Goal: Obtain resource: Obtain resource

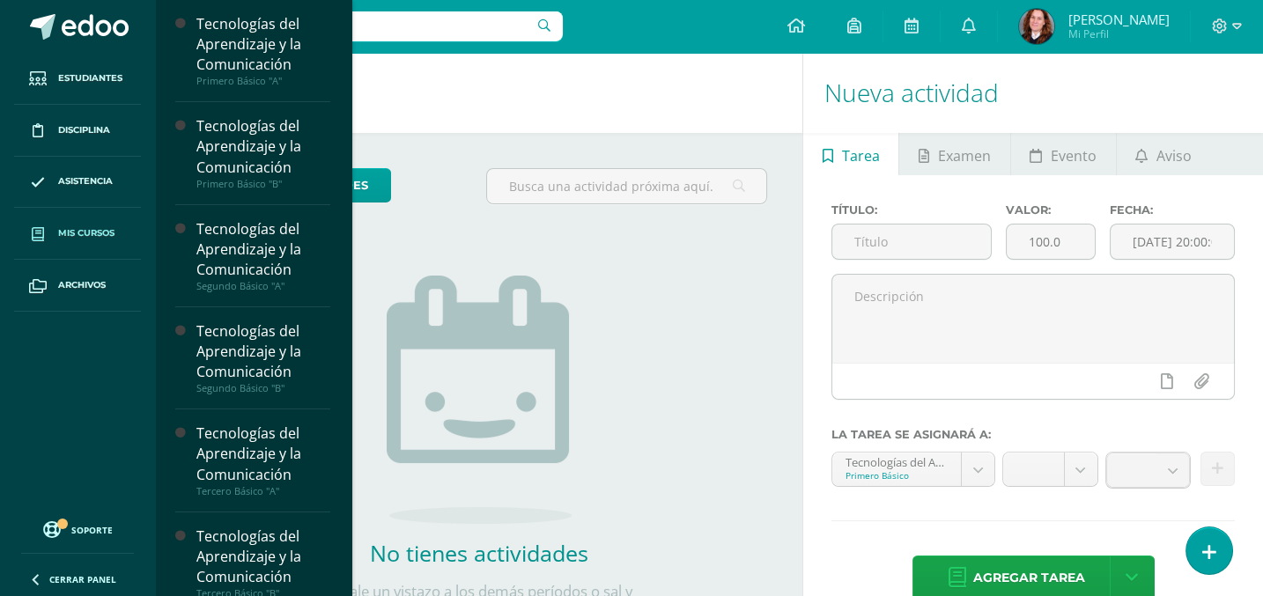
click at [76, 224] on link "Mis cursos" at bounding box center [77, 234] width 127 height 52
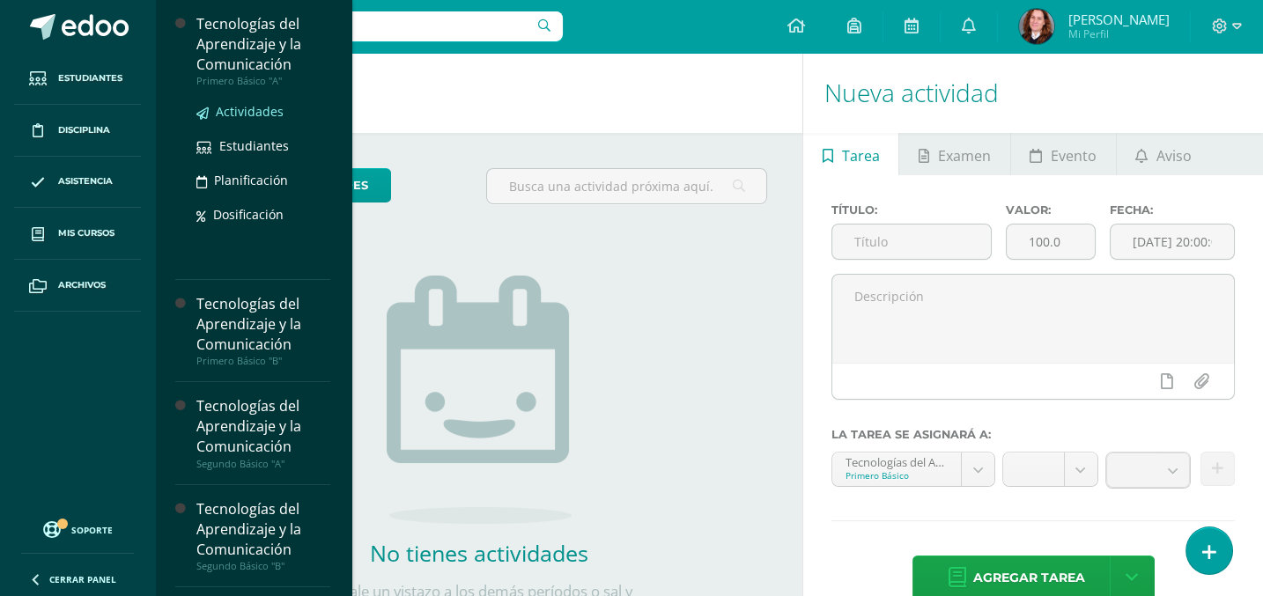
click at [261, 107] on span "Actividades" at bounding box center [250, 111] width 68 height 17
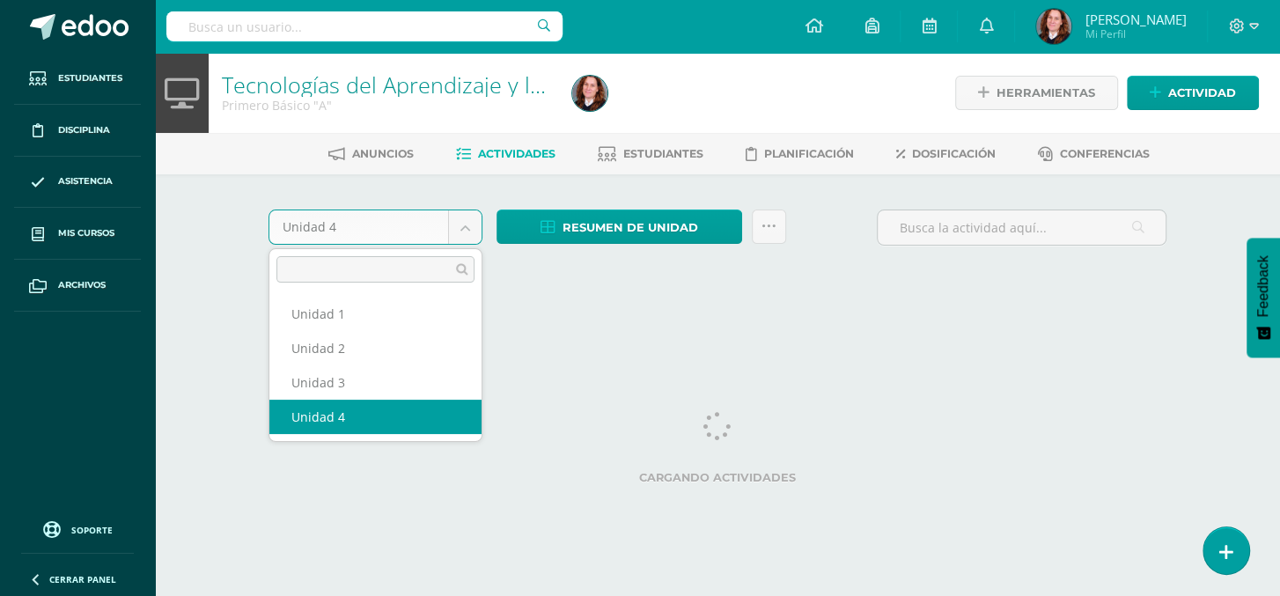
click at [468, 225] on body "Estudiantes Disciplina Asistencia Mis cursos Archivos Soporte Centro de ayuda Ú…" at bounding box center [640, 164] width 1280 height 328
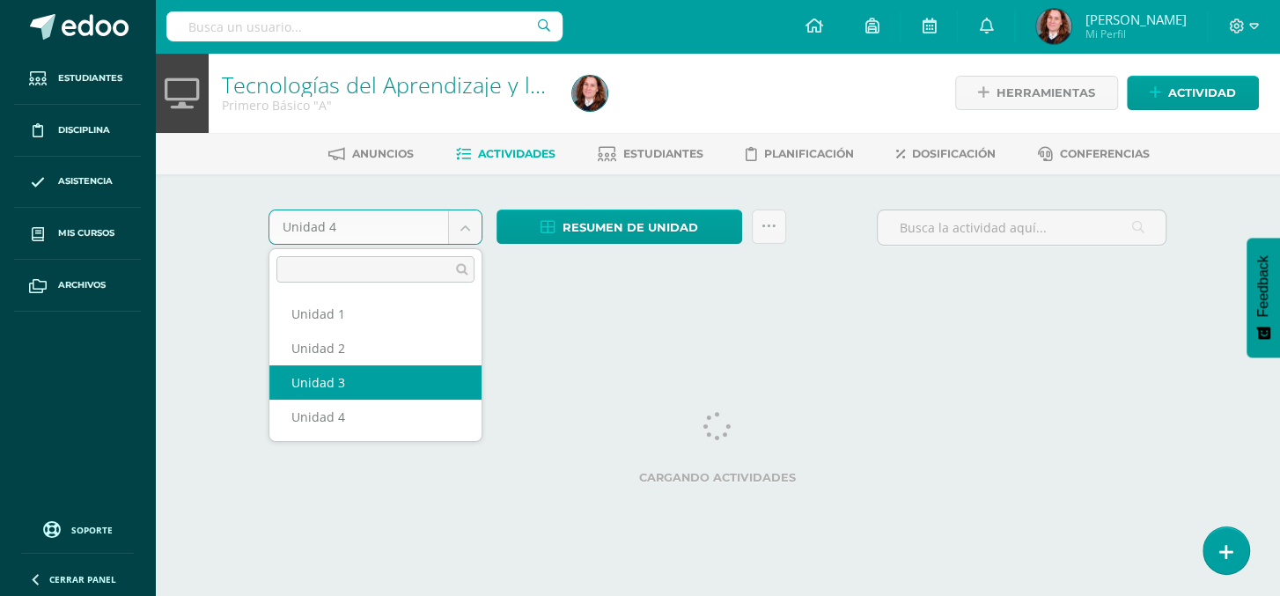
select select "Unidad 3"
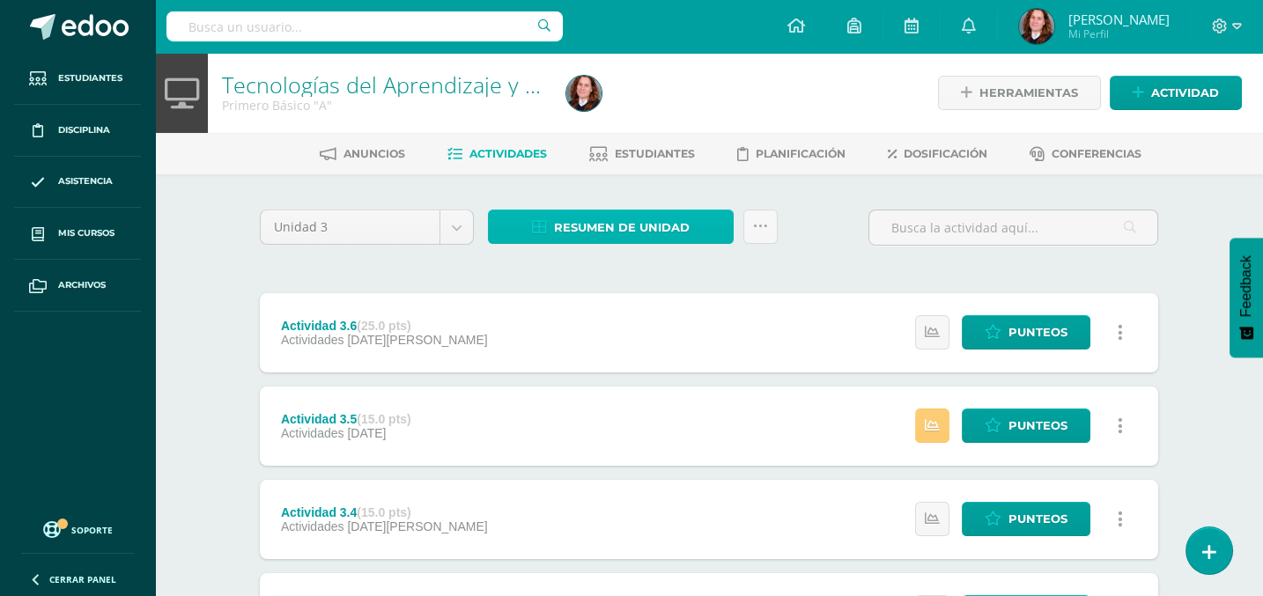
click at [653, 214] on span "Resumen de unidad" at bounding box center [622, 227] width 136 height 33
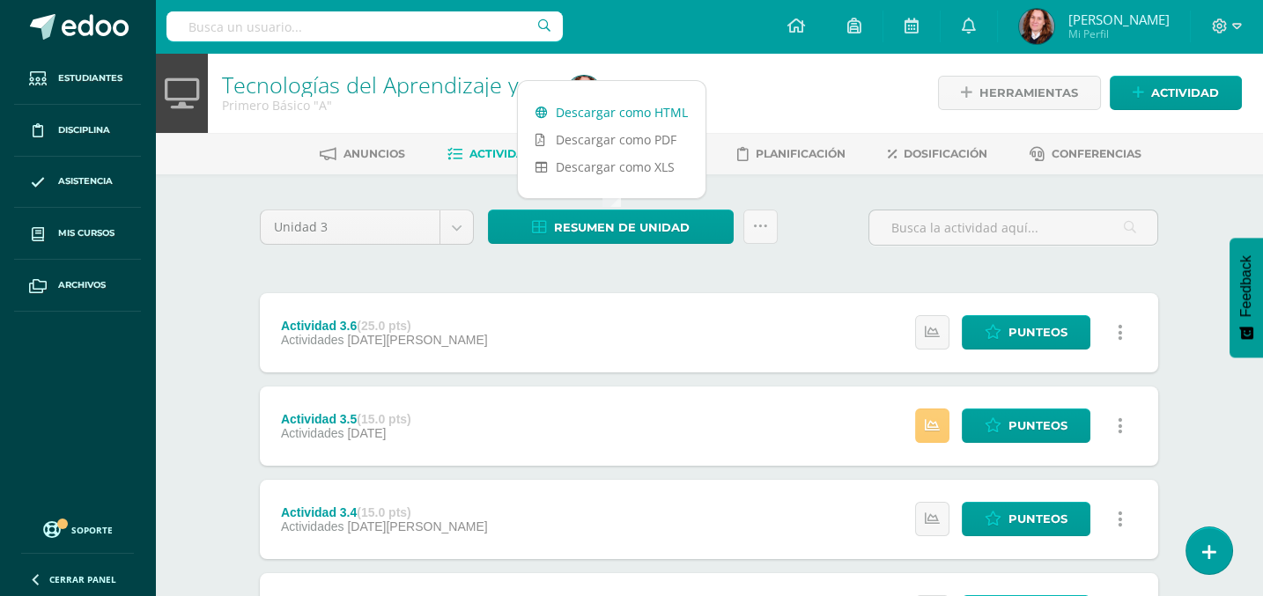
click at [662, 104] on link "Descargar como HTML" at bounding box center [612, 112] width 188 height 27
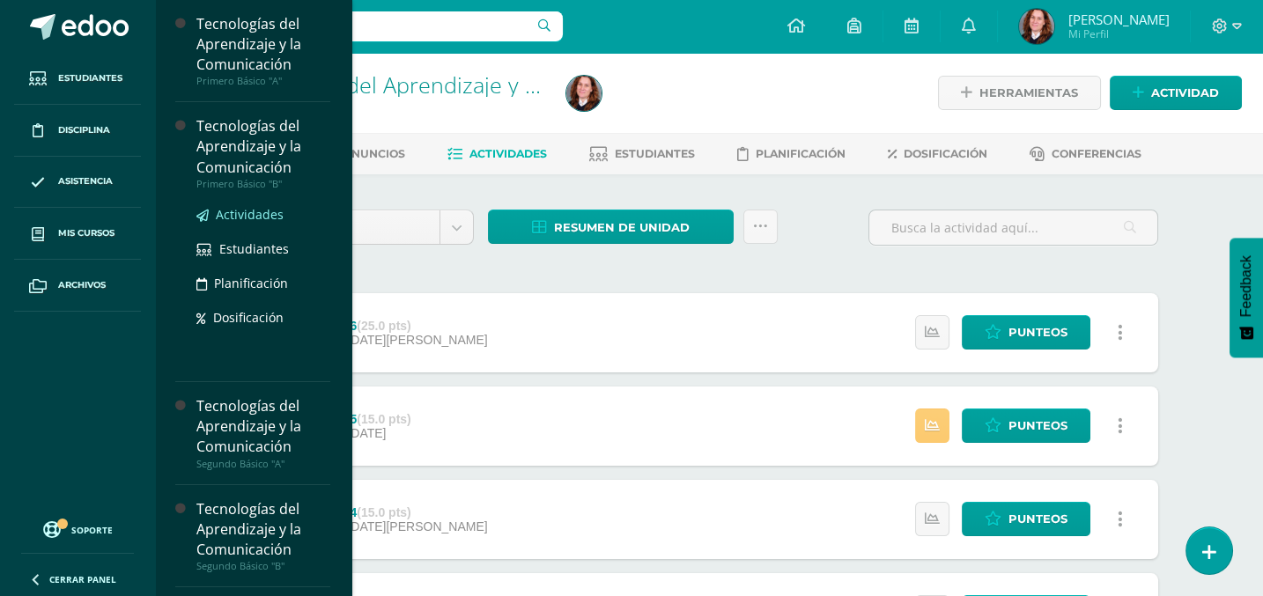
click at [243, 212] on span "Actividades" at bounding box center [250, 214] width 68 height 17
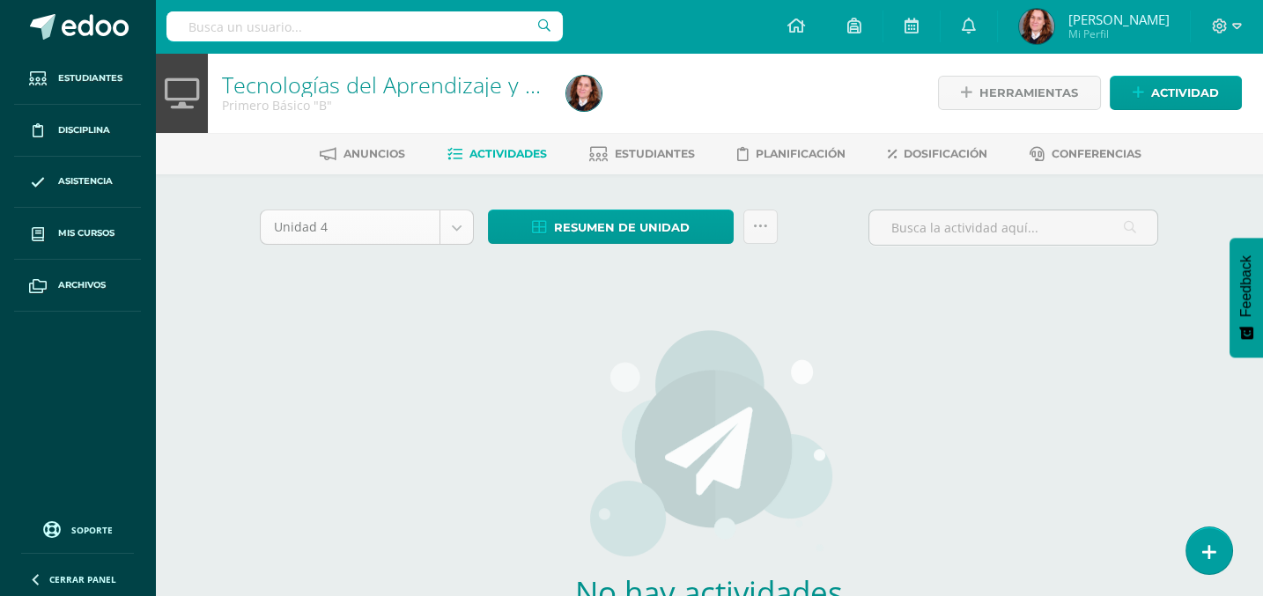
click at [464, 228] on body "Estudiantes Disciplina Asistencia Mis cursos Archivos Soporte Centro de ayuda Ú…" at bounding box center [631, 378] width 1263 height 756
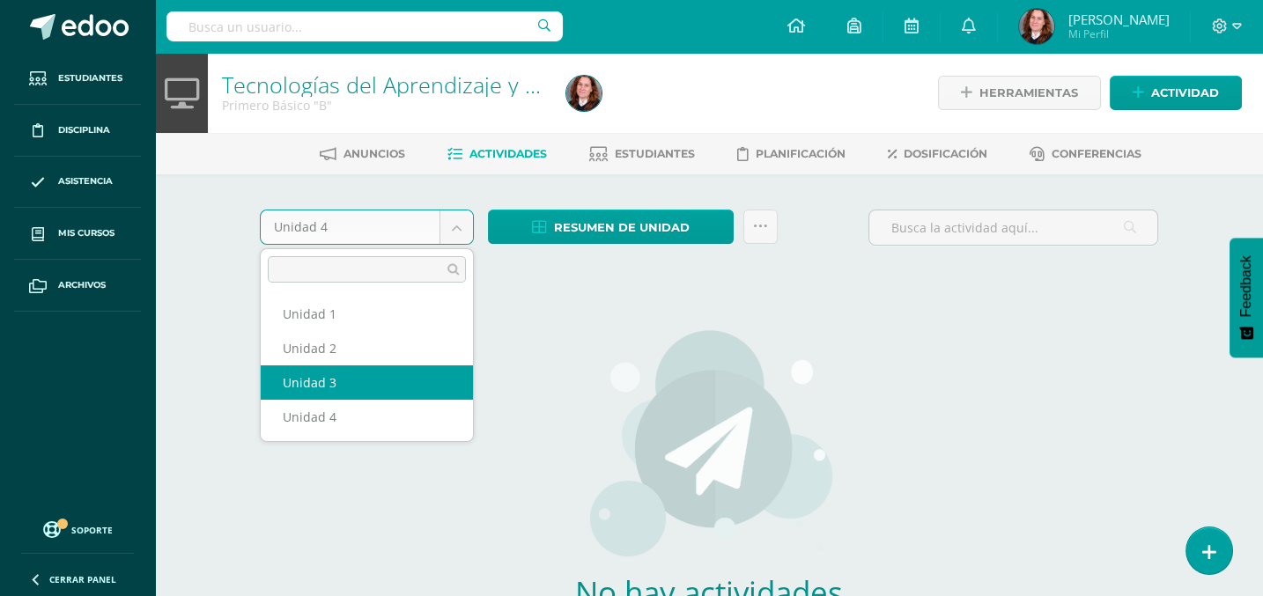
select select "Unidad 3"
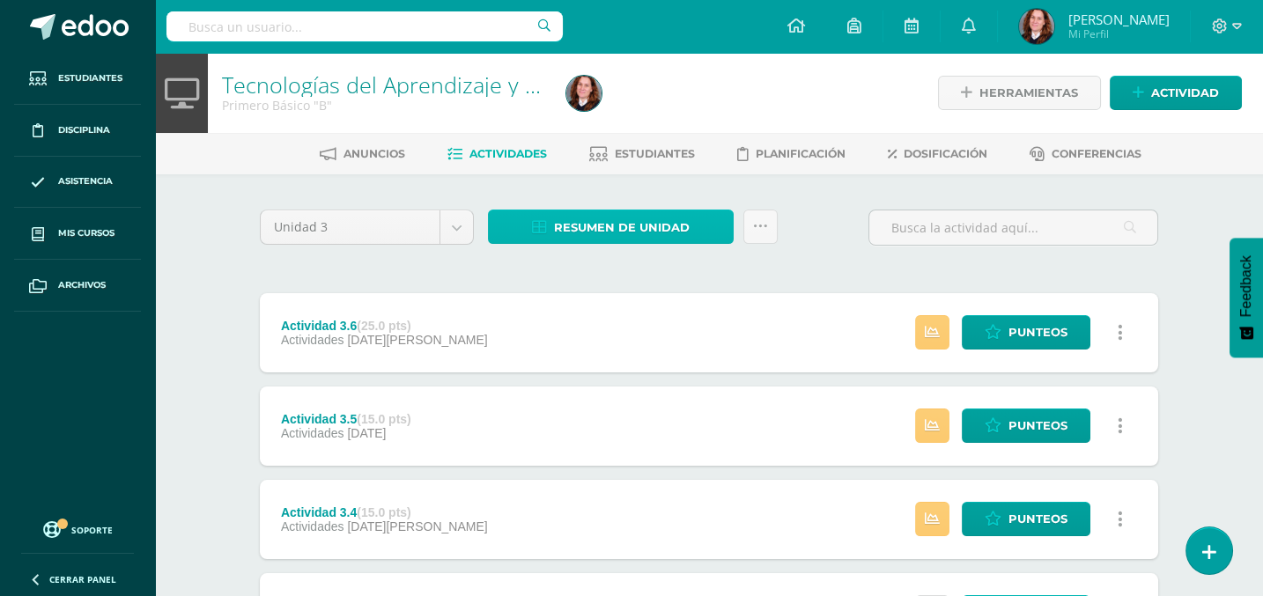
click at [614, 217] on span "Resumen de unidad" at bounding box center [622, 227] width 136 height 33
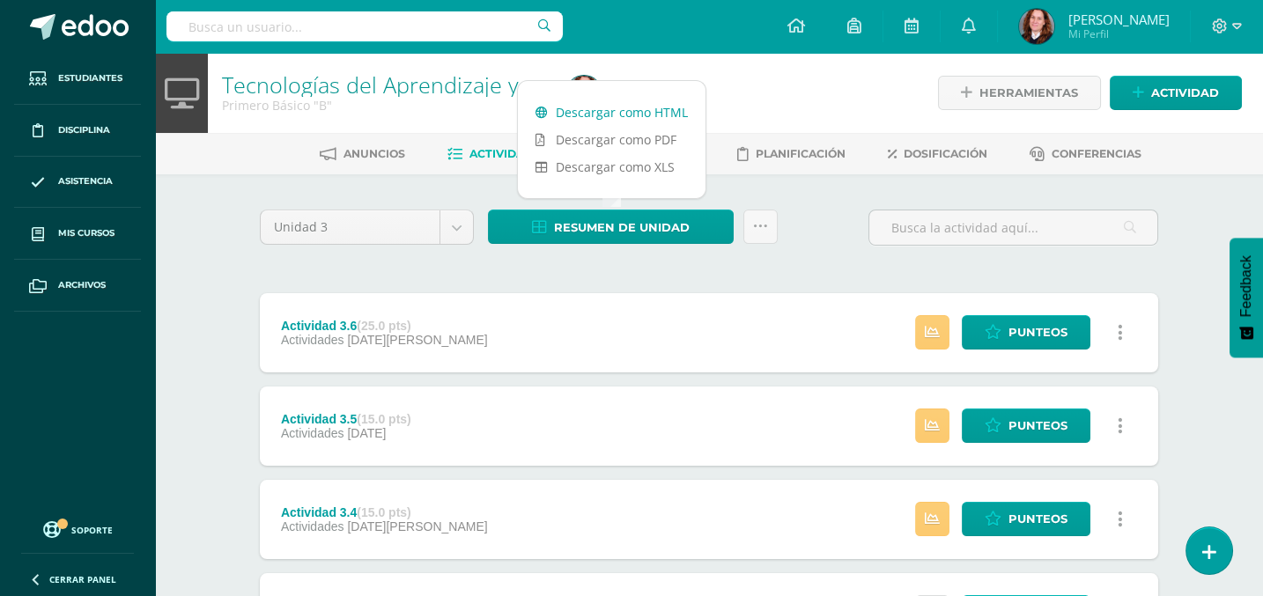
click at [662, 114] on link "Descargar como HTML" at bounding box center [612, 112] width 188 height 27
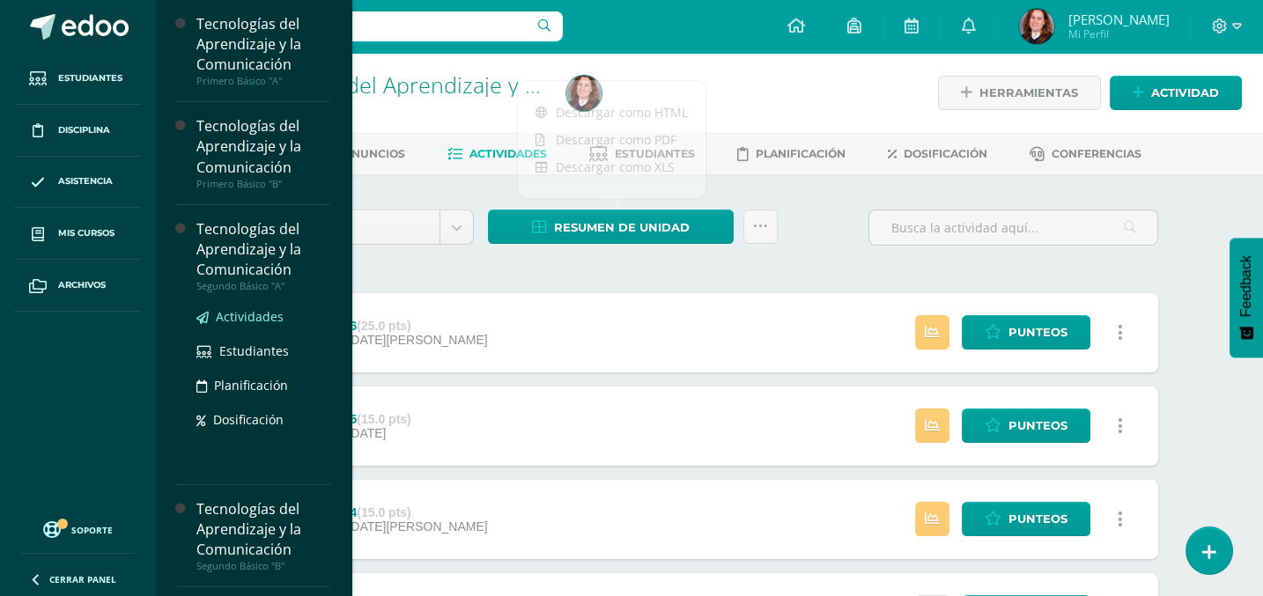
click at [264, 310] on span "Actividades" at bounding box center [250, 316] width 68 height 17
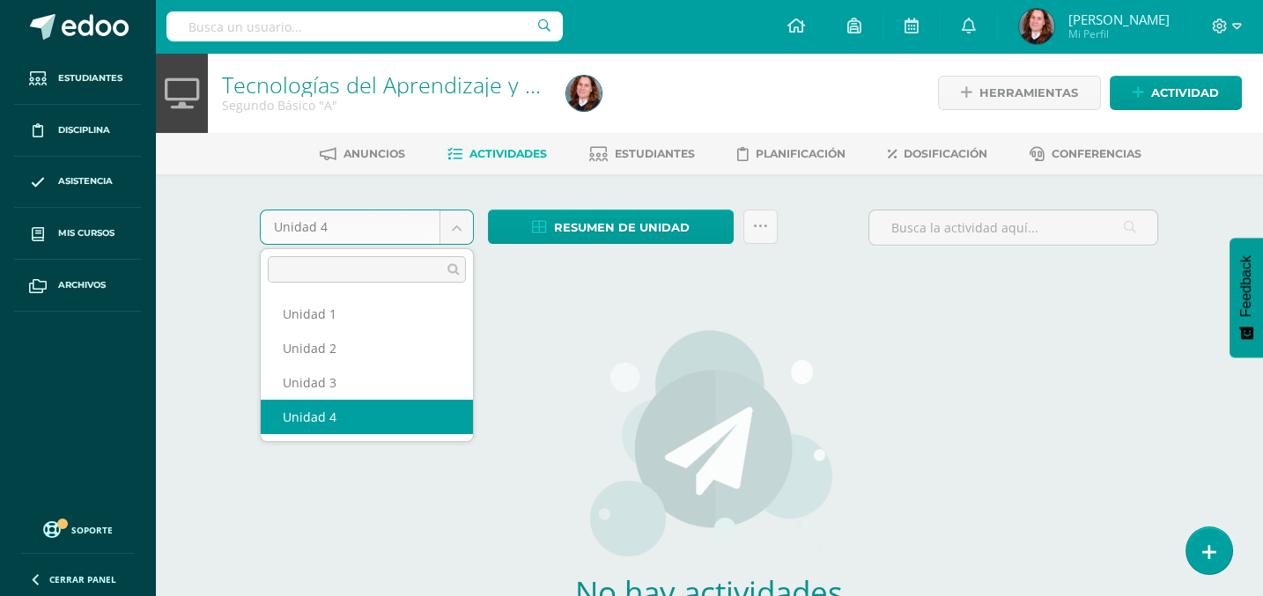
click at [461, 219] on body "Estudiantes Disciplina Asistencia Mis cursos Archivos Soporte Centro de ayuda Ú…" at bounding box center [631, 378] width 1263 height 756
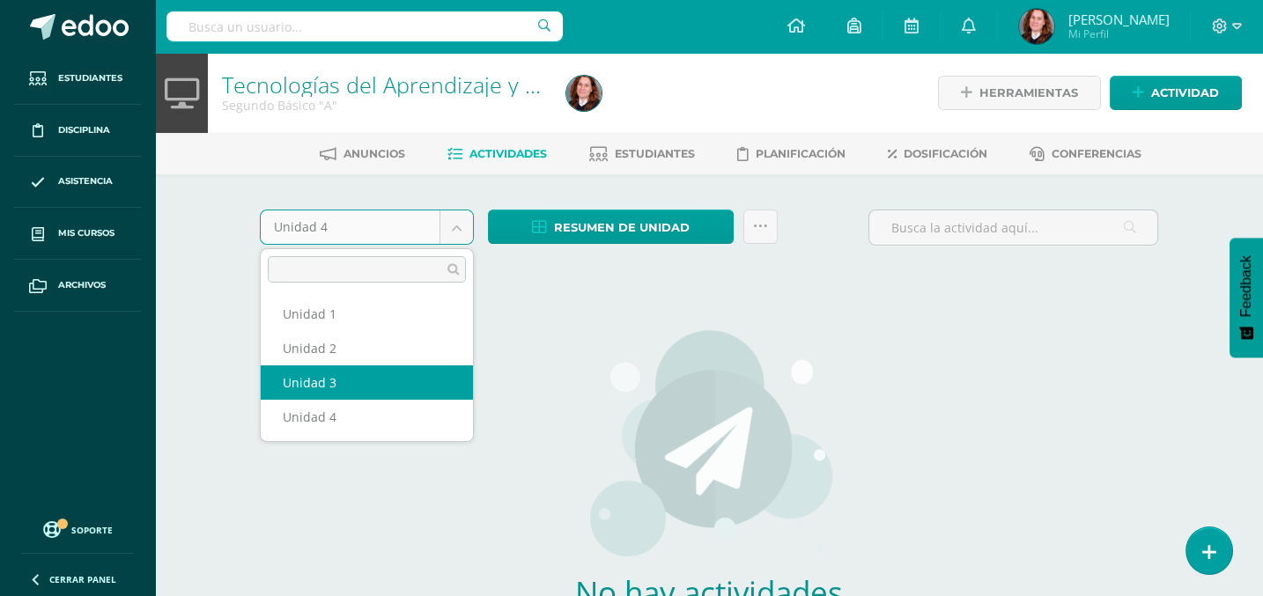
select select "Unidad 3"
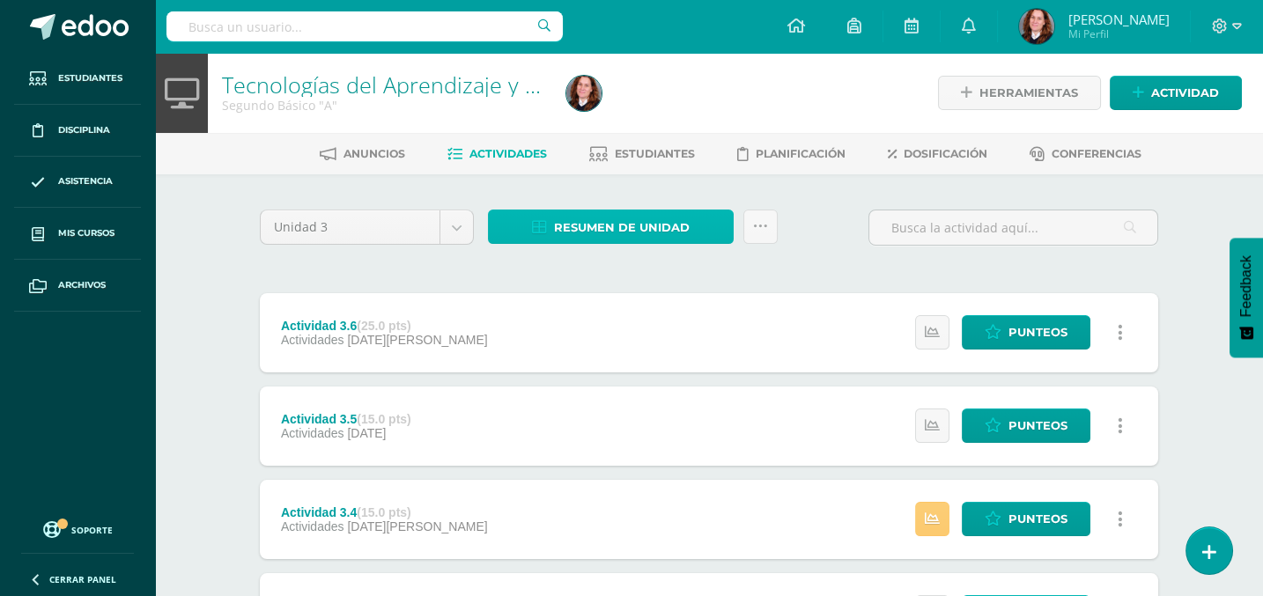
click at [614, 223] on span "Resumen de unidad" at bounding box center [622, 227] width 136 height 33
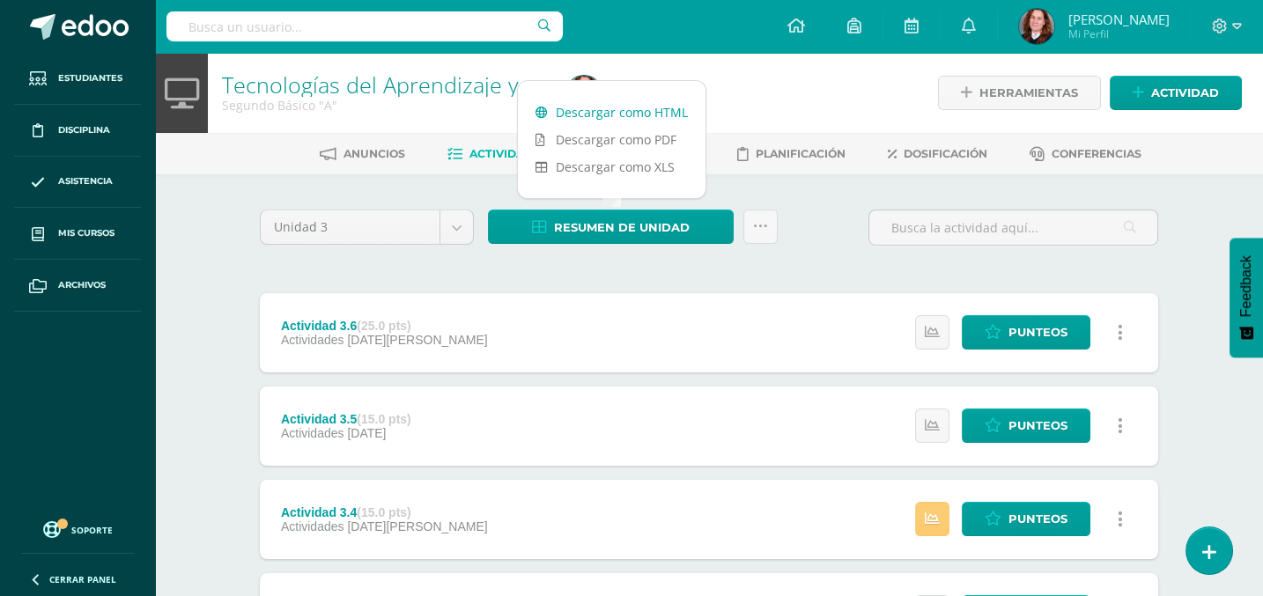
click at [660, 112] on link "Descargar como HTML" at bounding box center [612, 112] width 188 height 27
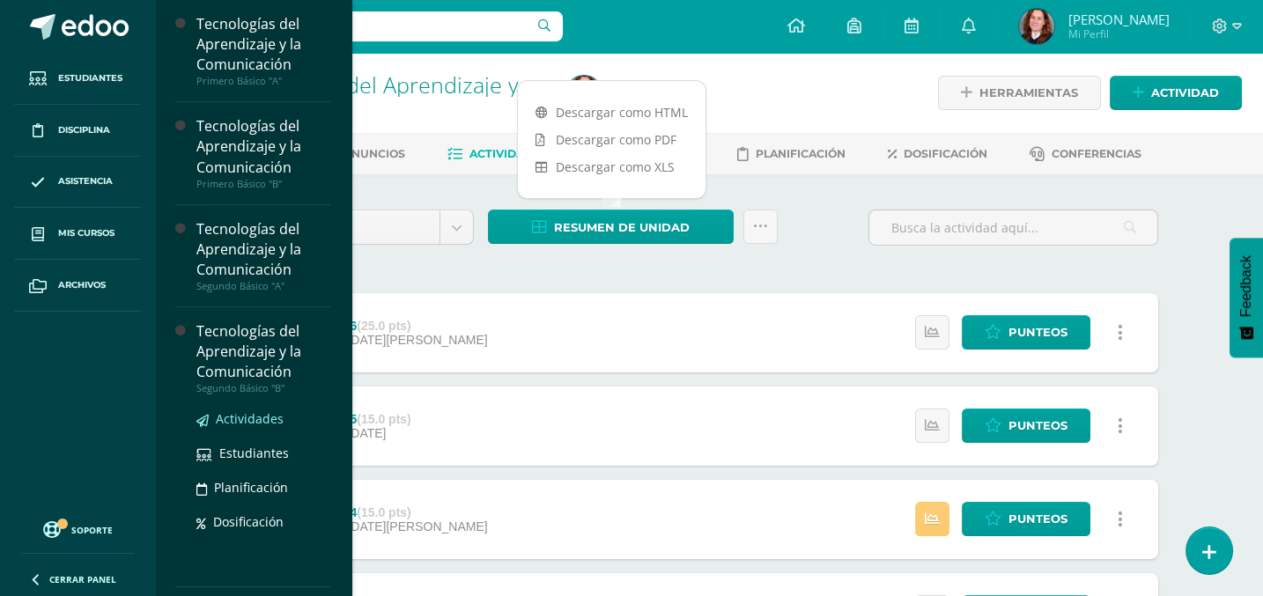
click at [247, 415] on span "Actividades" at bounding box center [250, 418] width 68 height 17
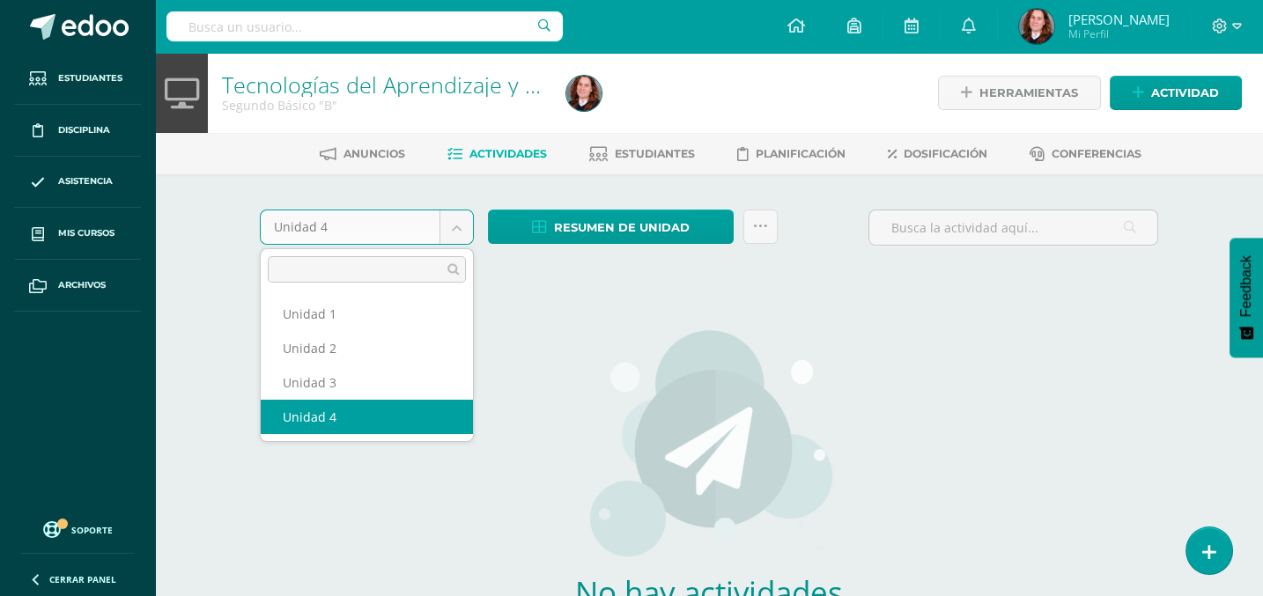
click at [461, 232] on body "Estudiantes Disciplina Asistencia Mis cursos Archivos Soporte Centro de ayuda Ú…" at bounding box center [631, 378] width 1263 height 756
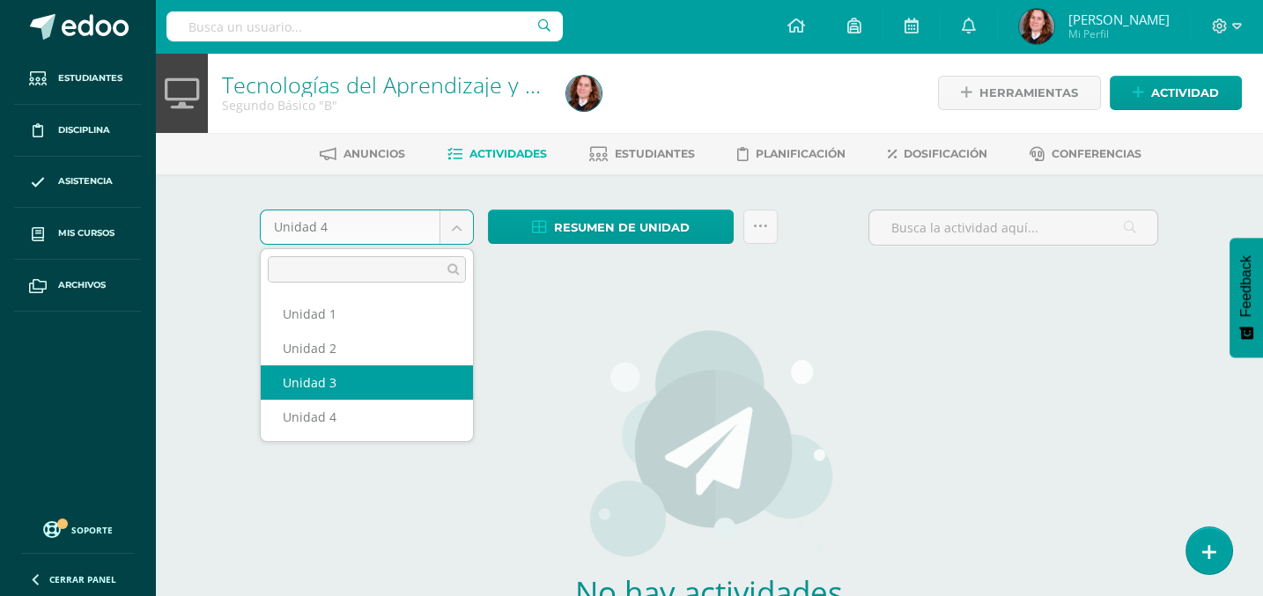
select select "Unidad 3"
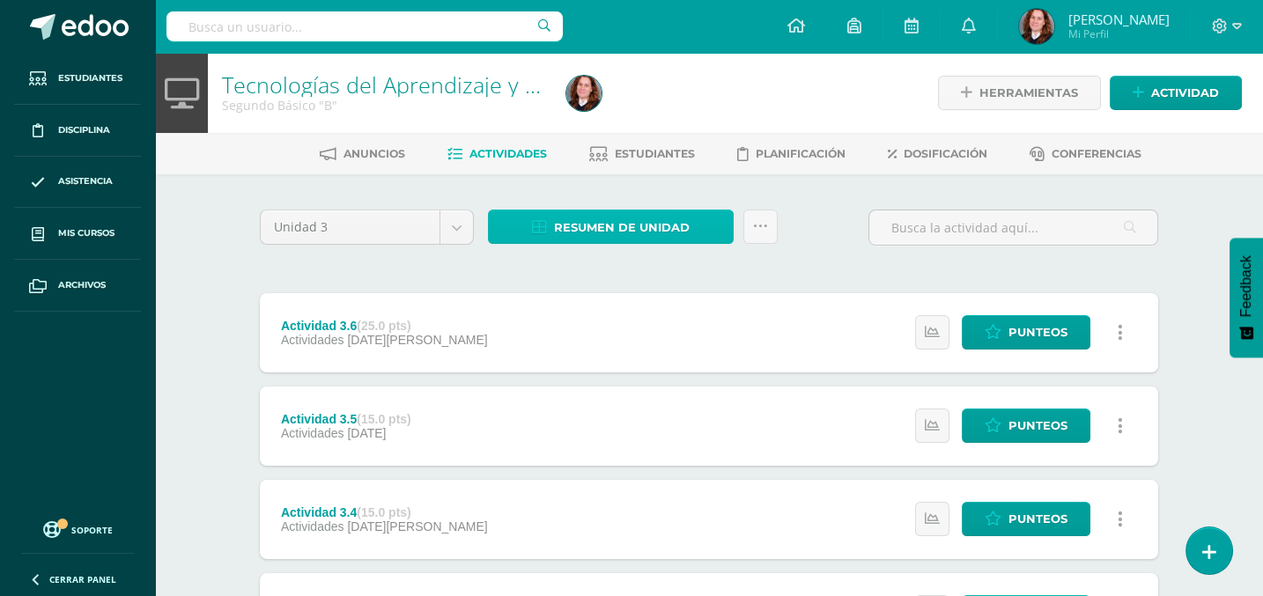
click at [687, 220] on span "Resumen de unidad" at bounding box center [622, 227] width 136 height 33
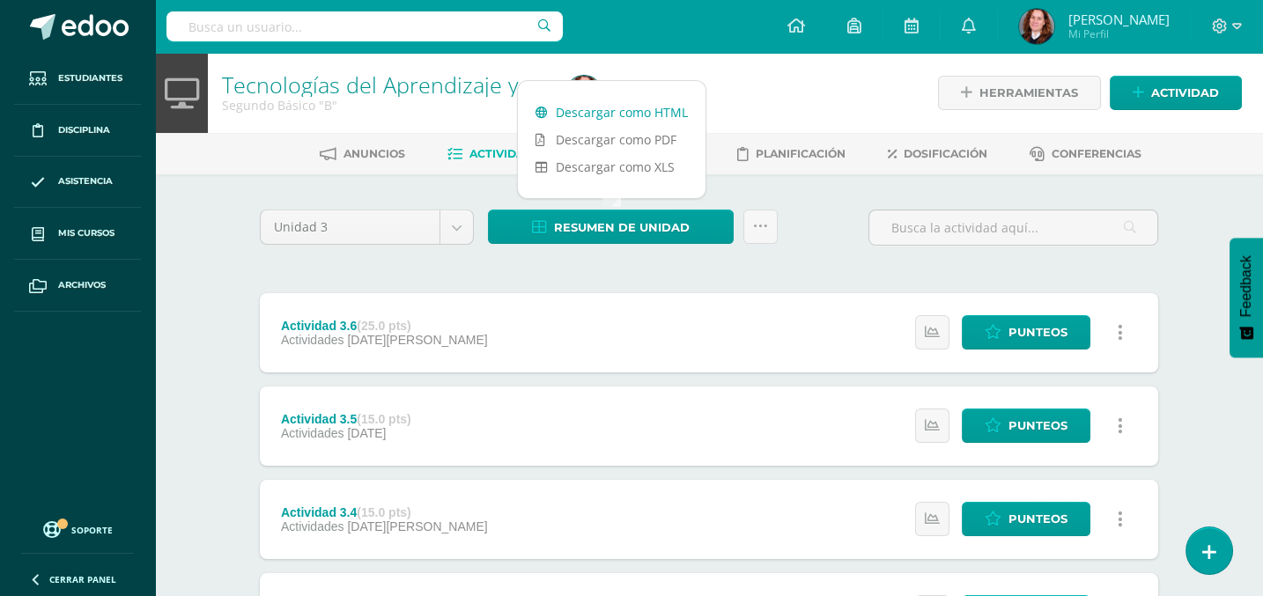
click at [676, 109] on link "Descargar como HTML" at bounding box center [612, 112] width 188 height 27
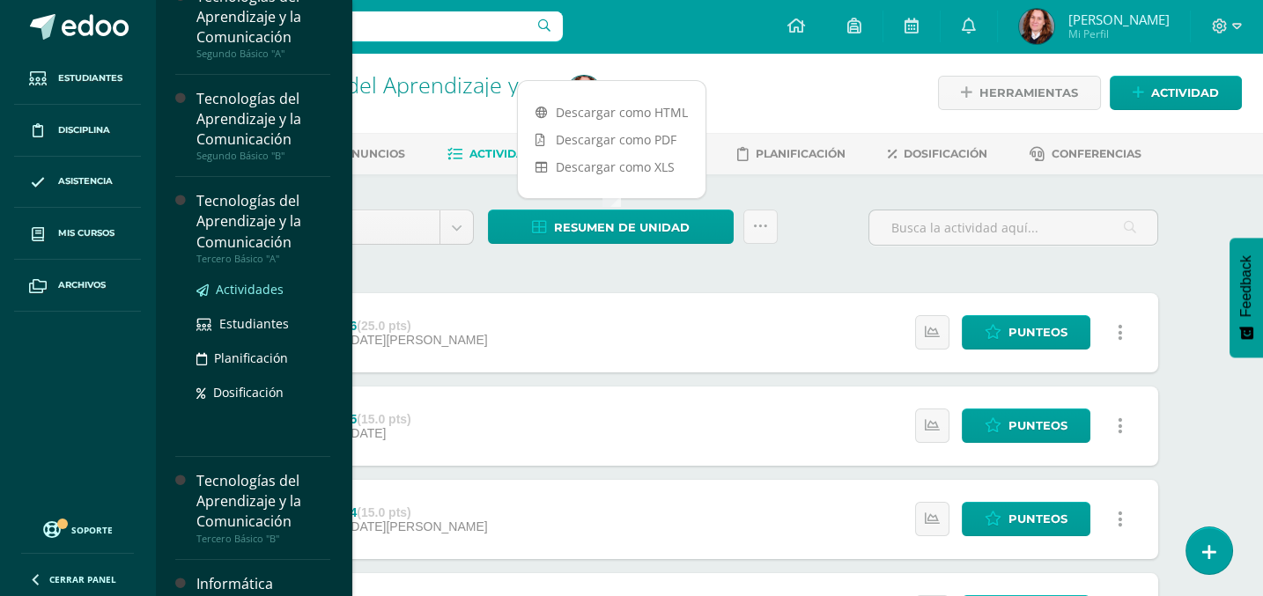
scroll to position [233, 0]
click at [247, 282] on span "Actividades" at bounding box center [250, 288] width 68 height 17
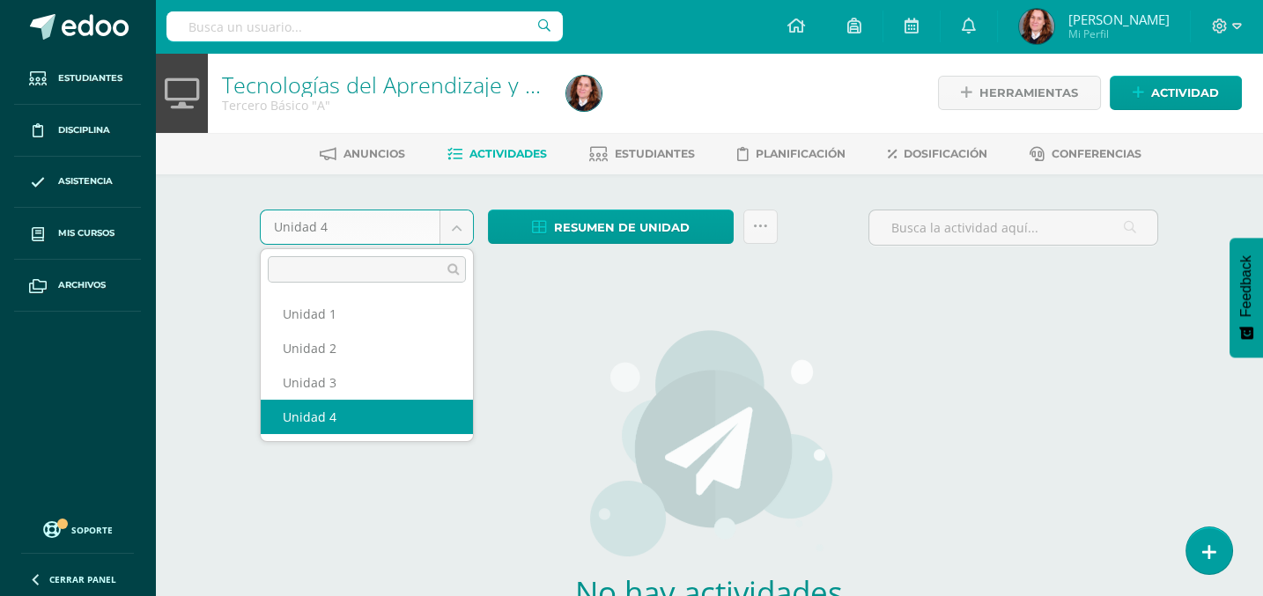
click at [453, 223] on body "Estudiantes Disciplina Asistencia Mis cursos Archivos Soporte Centro de ayuda Ú…" at bounding box center [631, 378] width 1263 height 756
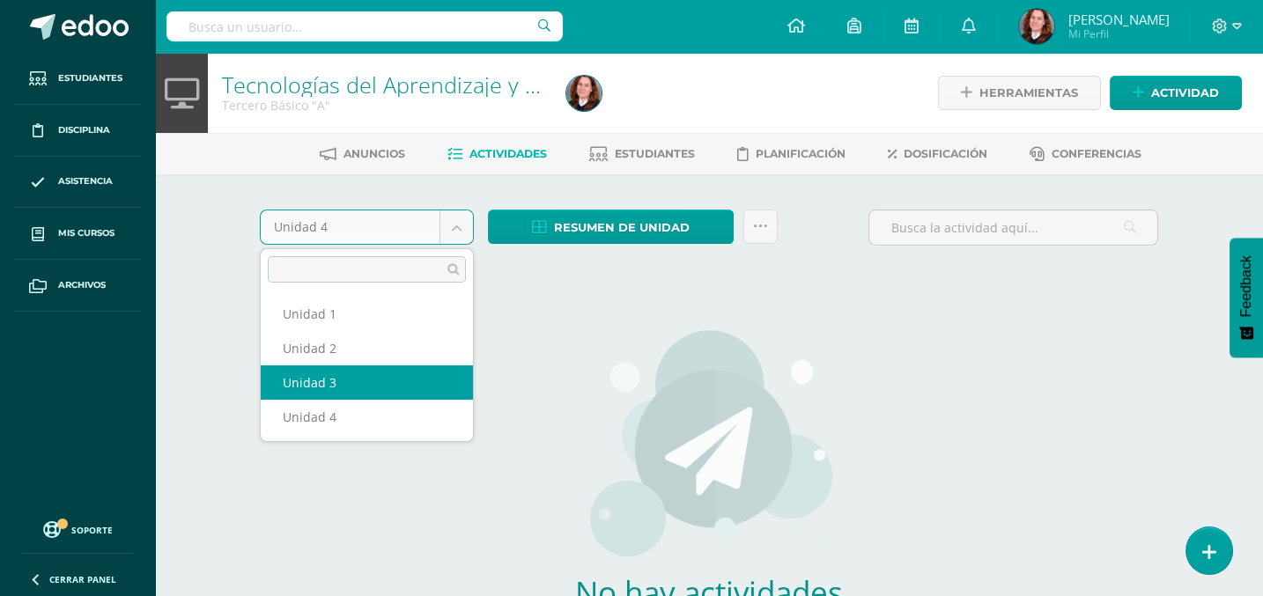
select select "Unidad 3"
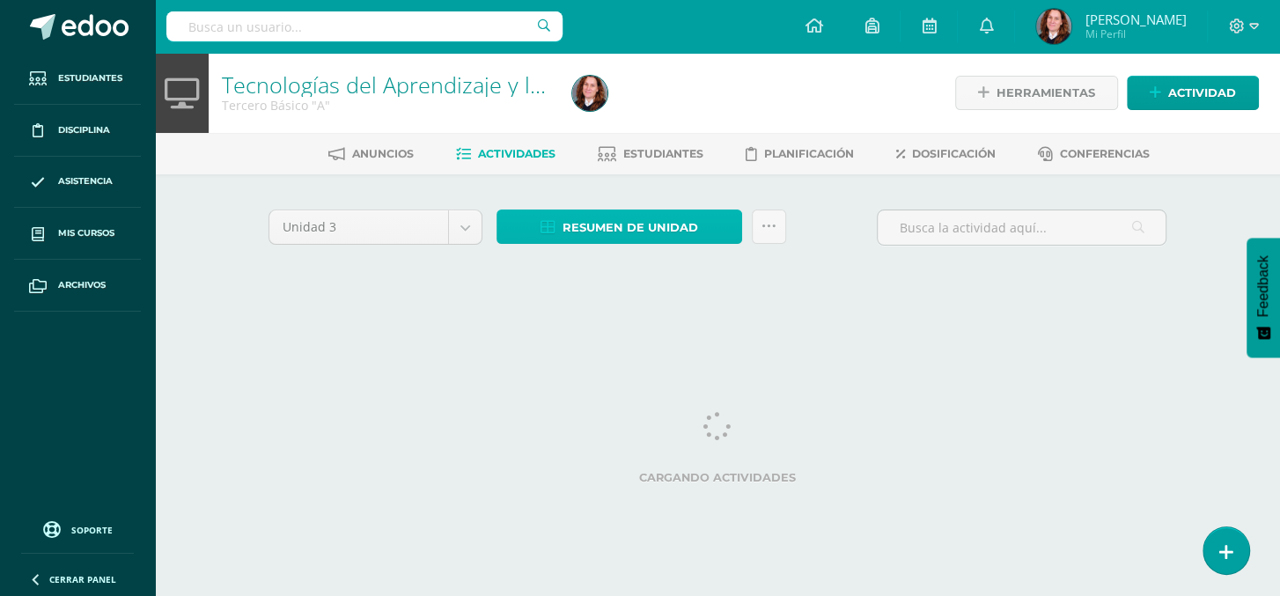
click at [531, 233] on link "Resumen de unidad" at bounding box center [620, 227] width 246 height 34
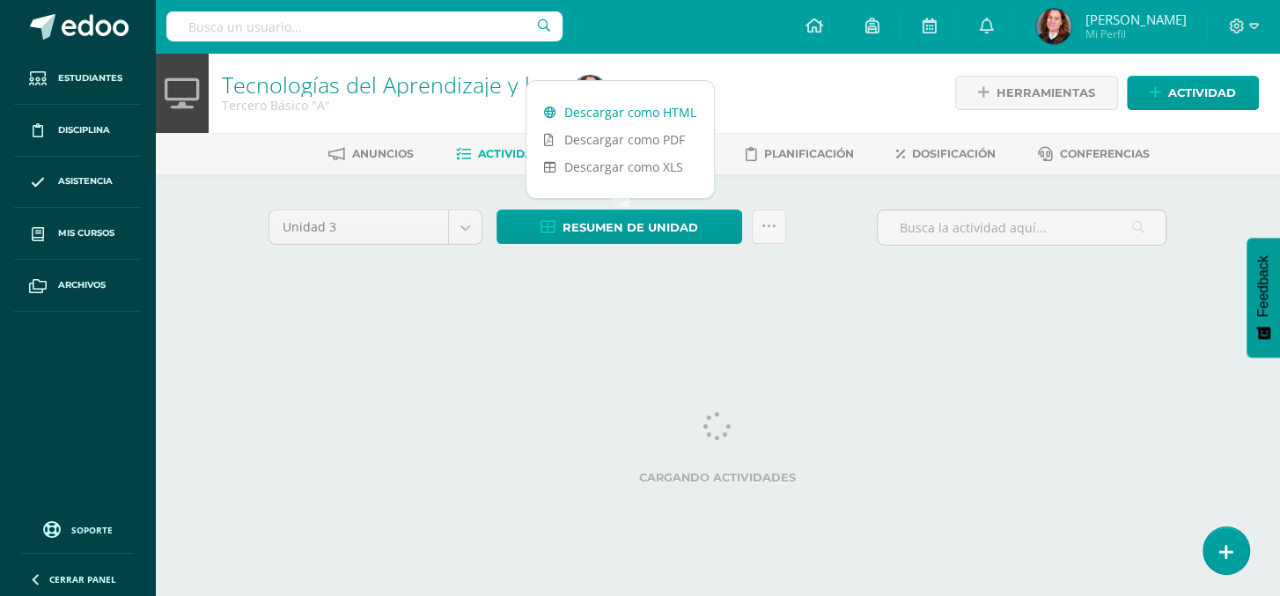
click at [556, 109] on icon at bounding box center [550, 113] width 12 height 12
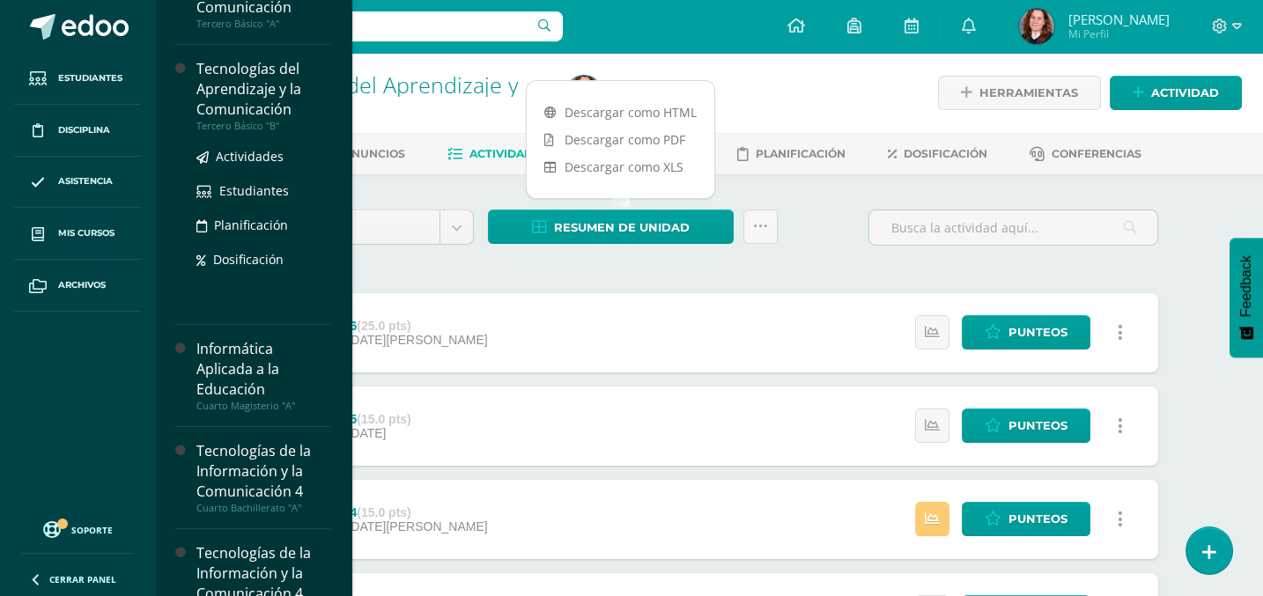
scroll to position [468, 0]
click at [251, 147] on span "Actividades" at bounding box center [250, 155] width 68 height 17
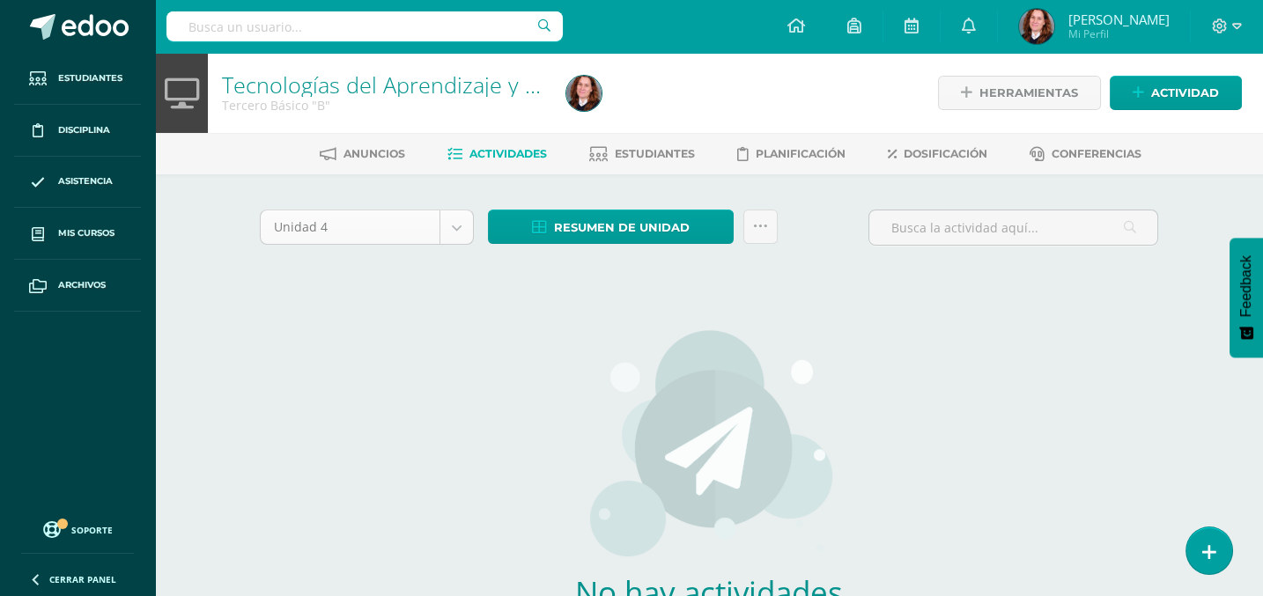
click at [458, 233] on body "Estudiantes Disciplina Asistencia Mis cursos Archivos Soporte Centro de ayuda Ú…" at bounding box center [631, 378] width 1263 height 756
select select "Unidad 3"
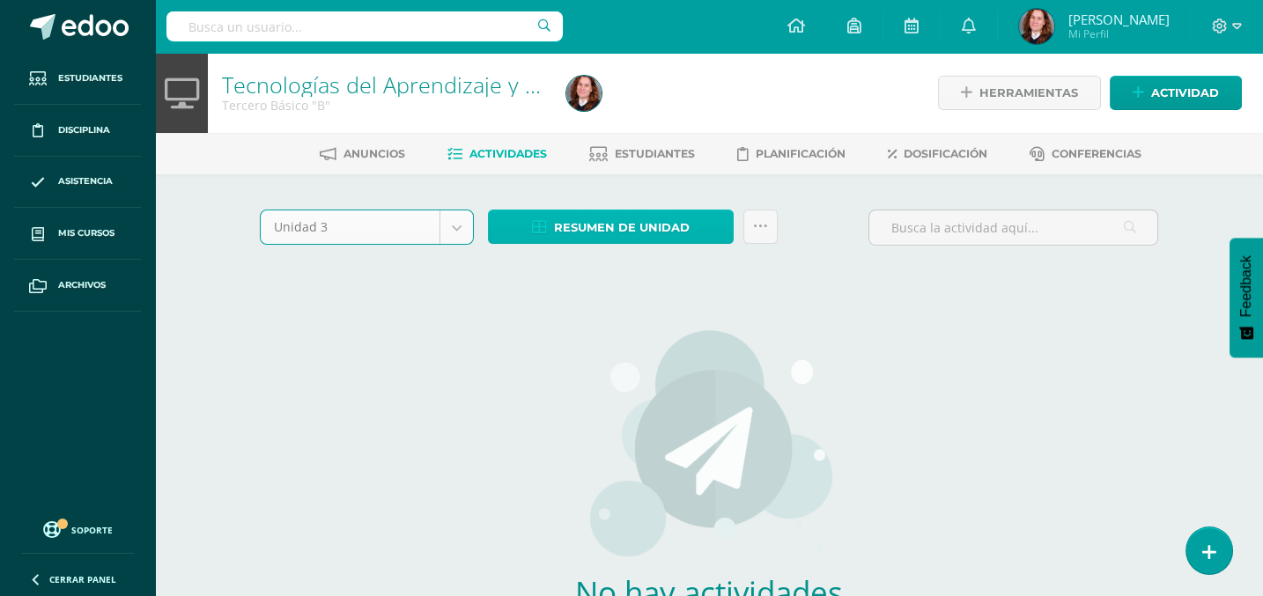
click at [547, 226] on icon at bounding box center [539, 227] width 15 height 15
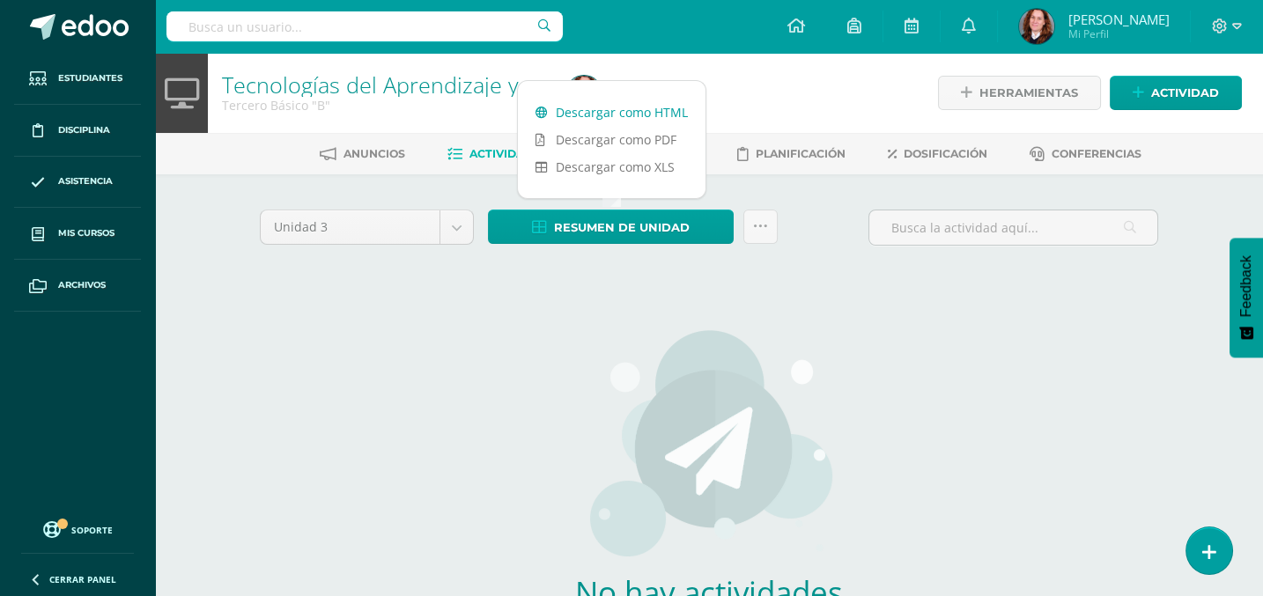
click at [606, 118] on link "Descargar como HTML" at bounding box center [612, 112] width 188 height 27
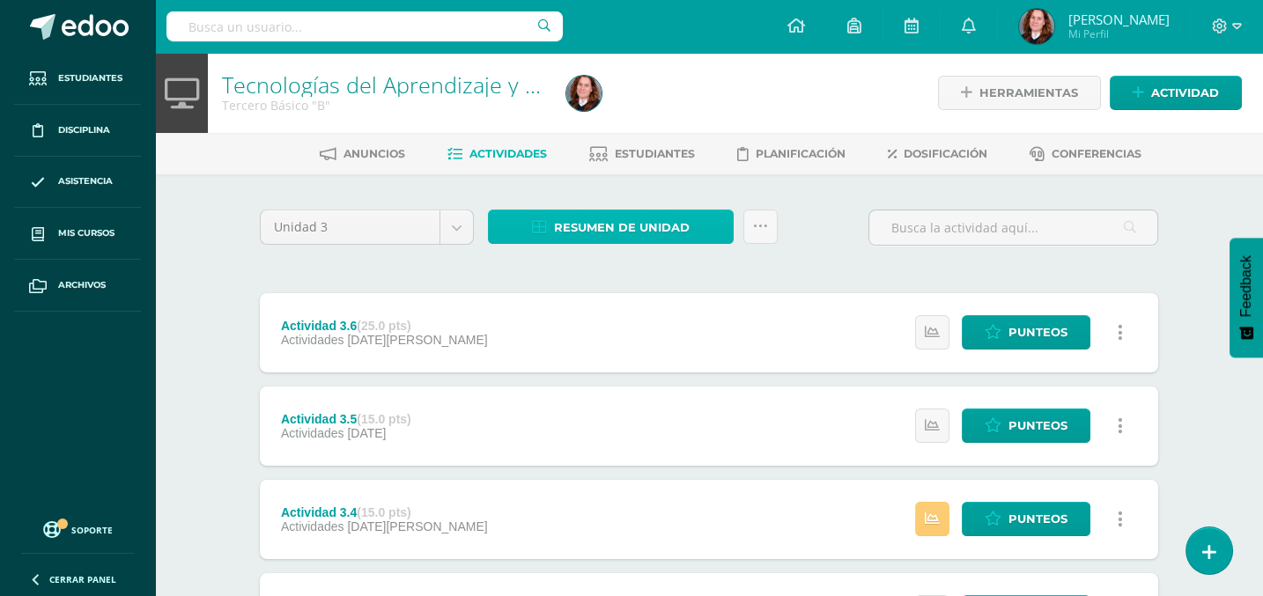
click at [652, 225] on span "Resumen de unidad" at bounding box center [622, 227] width 136 height 33
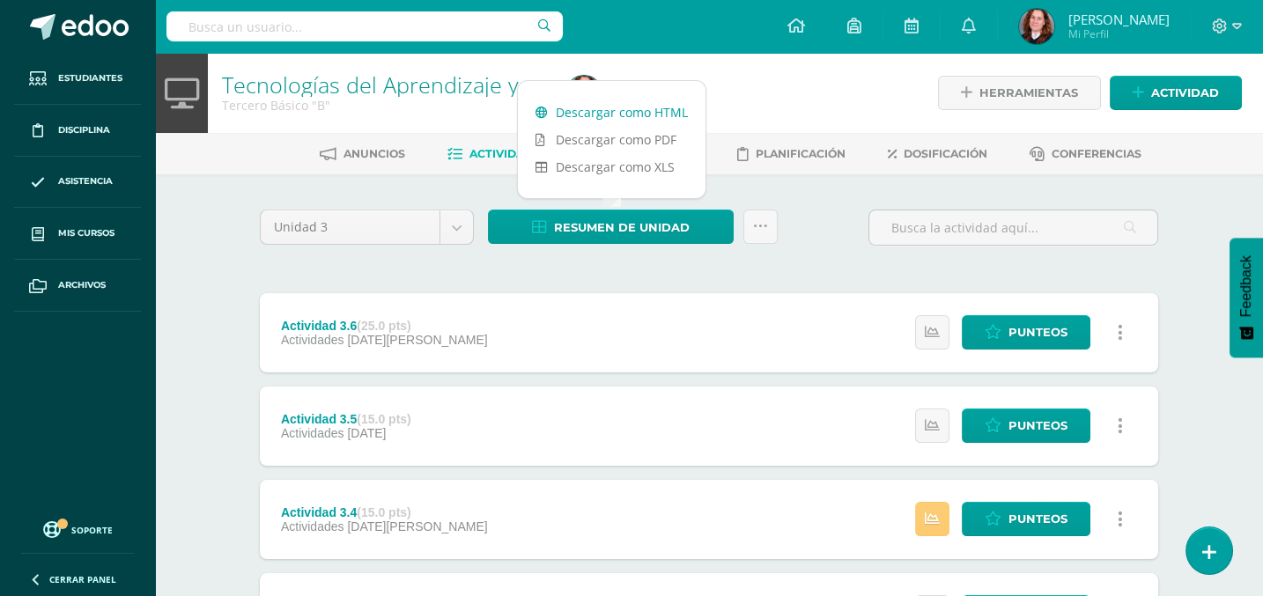
click at [647, 113] on link "Descargar como HTML" at bounding box center [612, 112] width 188 height 27
click at [455, 232] on body "Estudiantes Disciplina Asistencia Mis cursos Archivos Soporte Centro de ayuda Ú…" at bounding box center [631, 478] width 1263 height 956
click at [564, 109] on link "Descargar como HTML" at bounding box center [612, 112] width 188 height 27
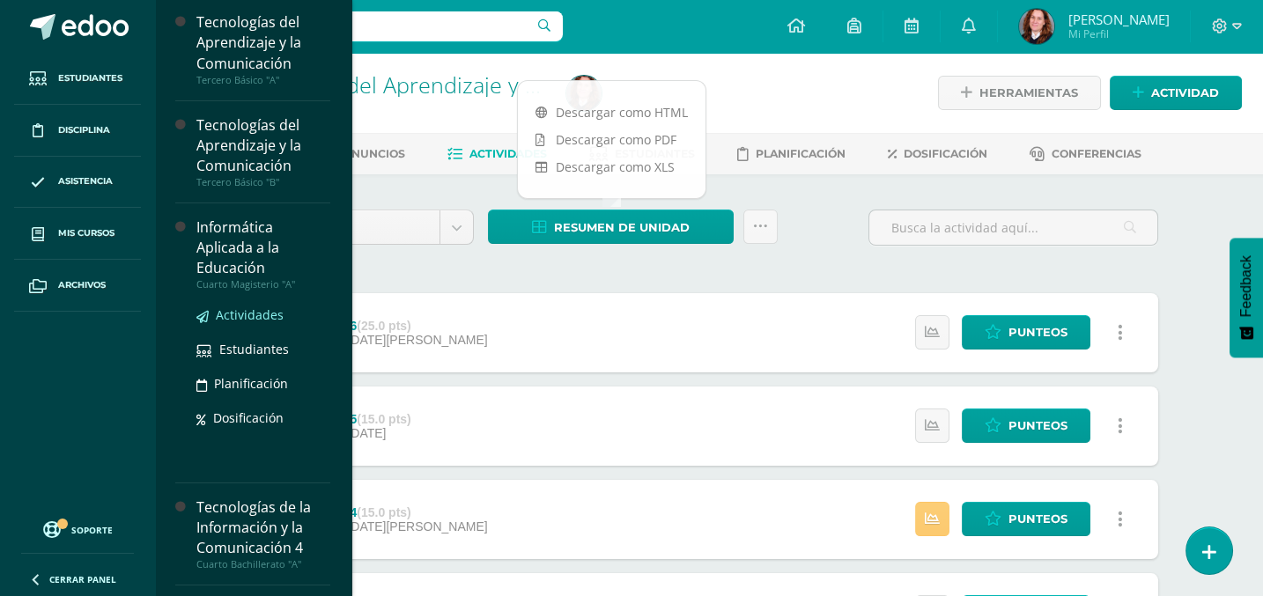
click at [239, 314] on span "Actividades" at bounding box center [250, 314] width 68 height 17
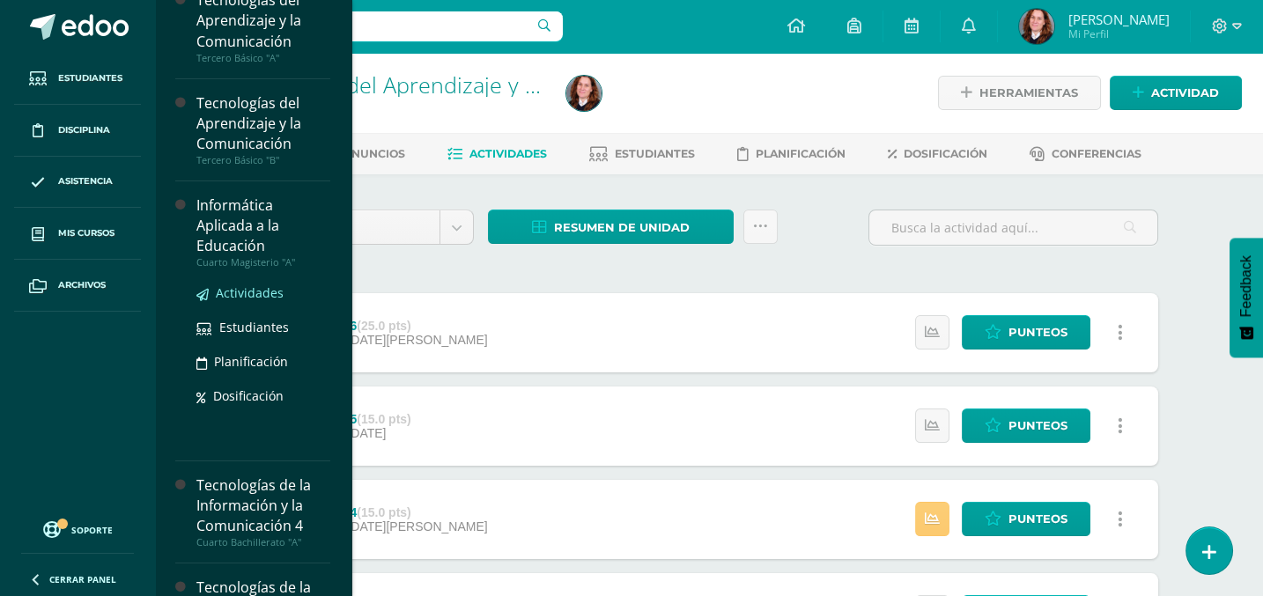
scroll to position [435, 0]
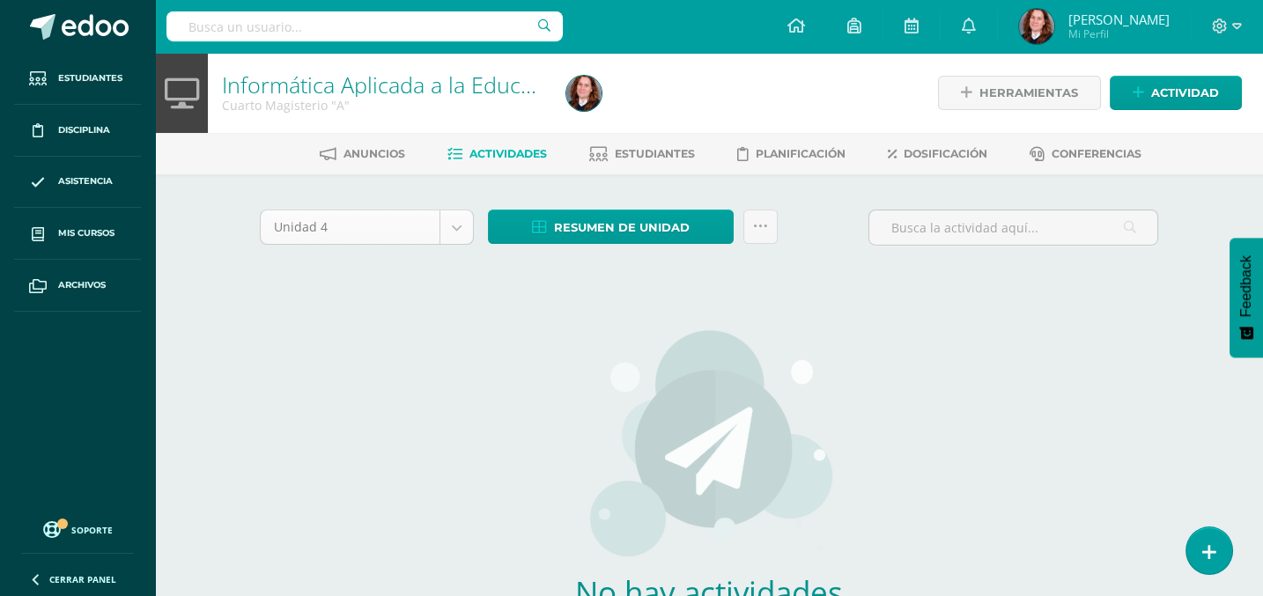
click at [453, 226] on body "Estudiantes Disciplina Asistencia Mis cursos Archivos Soporte Centro de ayuda Ú…" at bounding box center [631, 378] width 1263 height 756
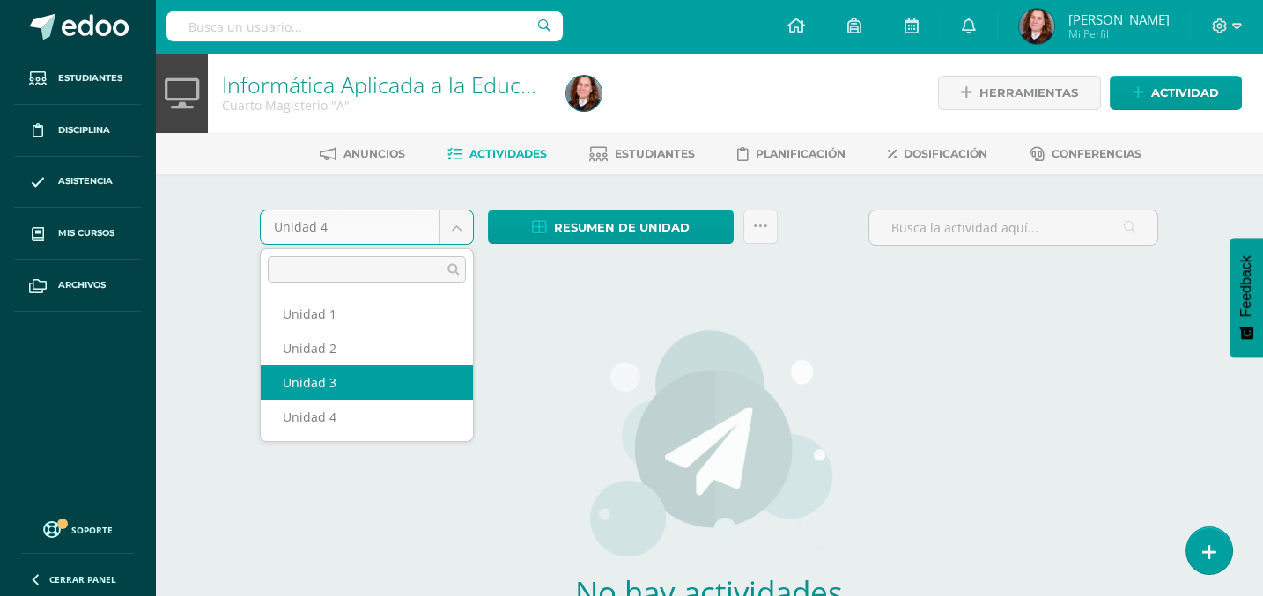
select select "Unidad 3"
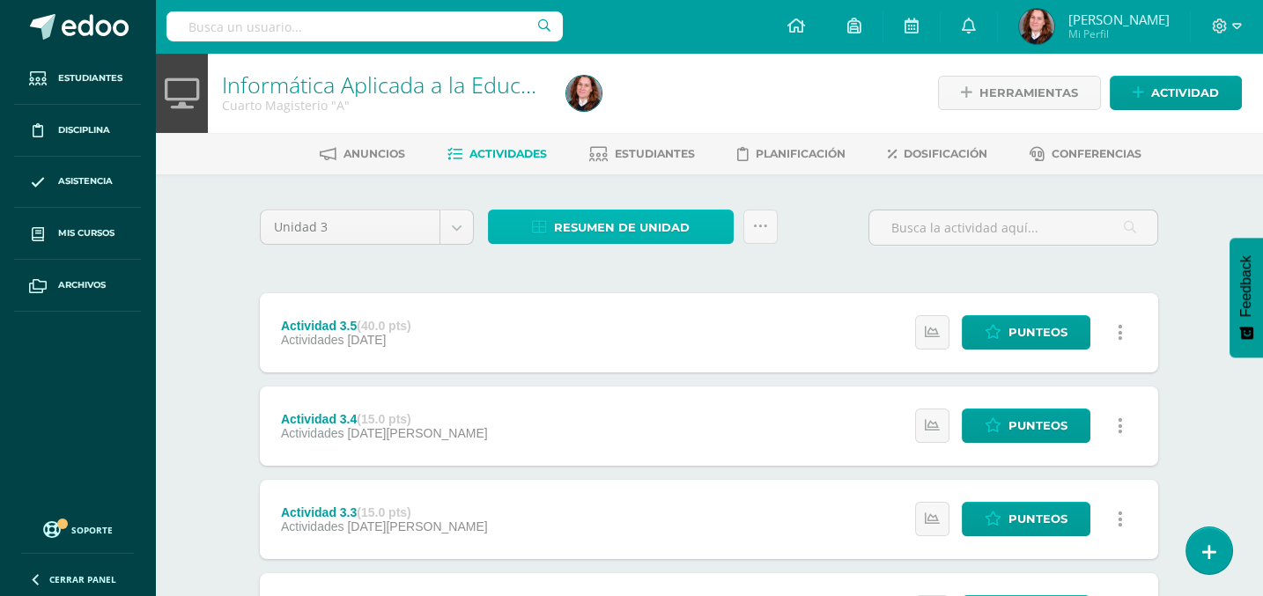
click at [693, 231] on link "Resumen de unidad" at bounding box center [611, 227] width 246 height 34
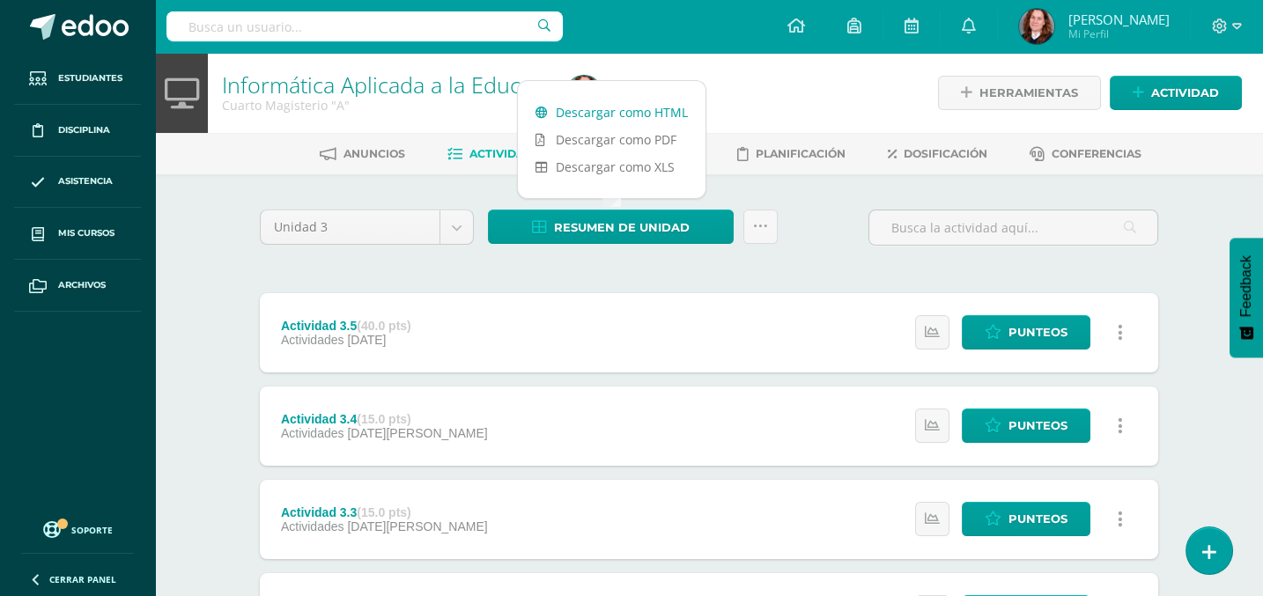
click at [676, 104] on link "Descargar como HTML" at bounding box center [612, 112] width 188 height 27
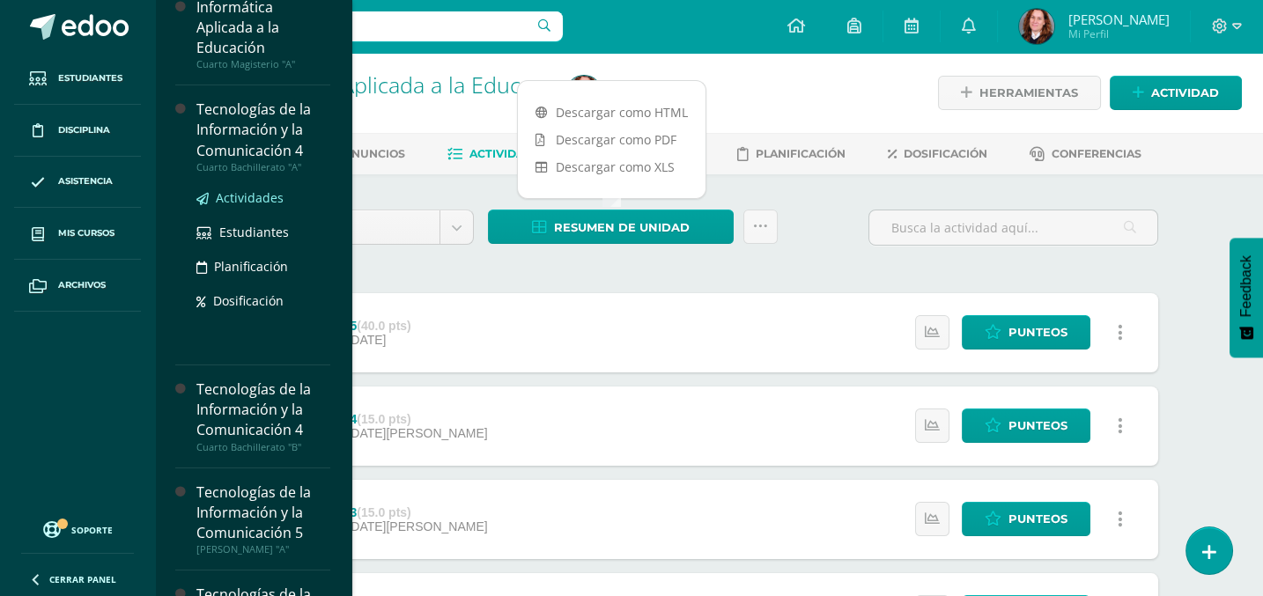
scroll to position [632, 0]
click at [250, 188] on span "Actividades" at bounding box center [250, 196] width 68 height 17
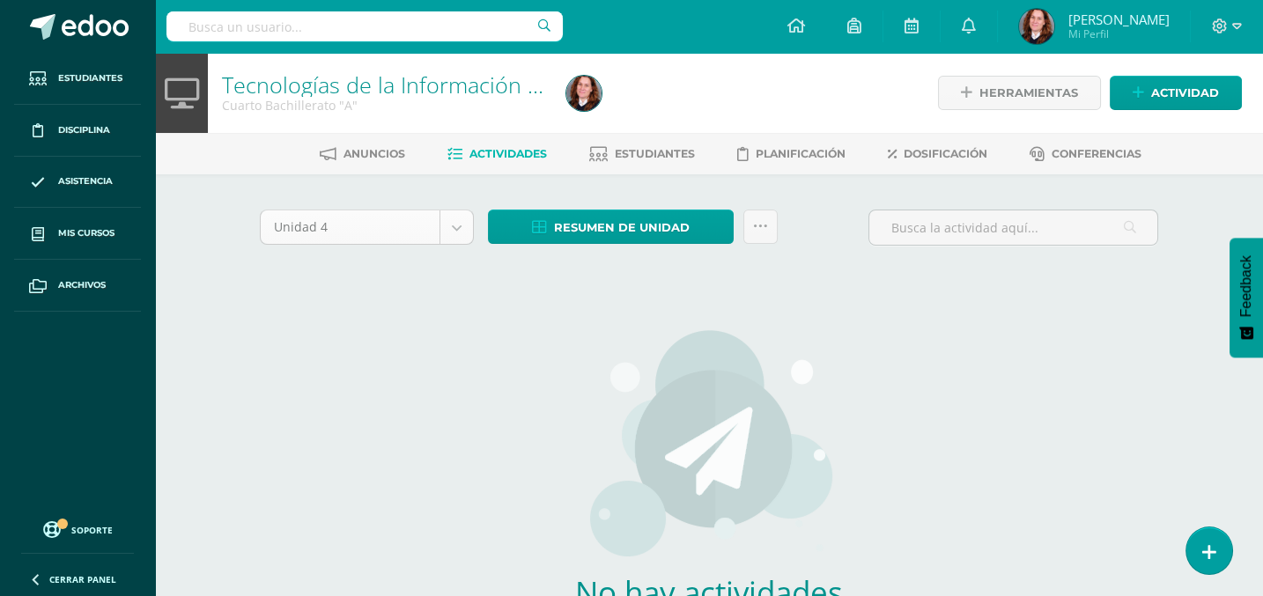
click at [453, 225] on body "Estudiantes Disciplina Asistencia Mis cursos Archivos Soporte Centro de ayuda Ú…" at bounding box center [631, 378] width 1263 height 756
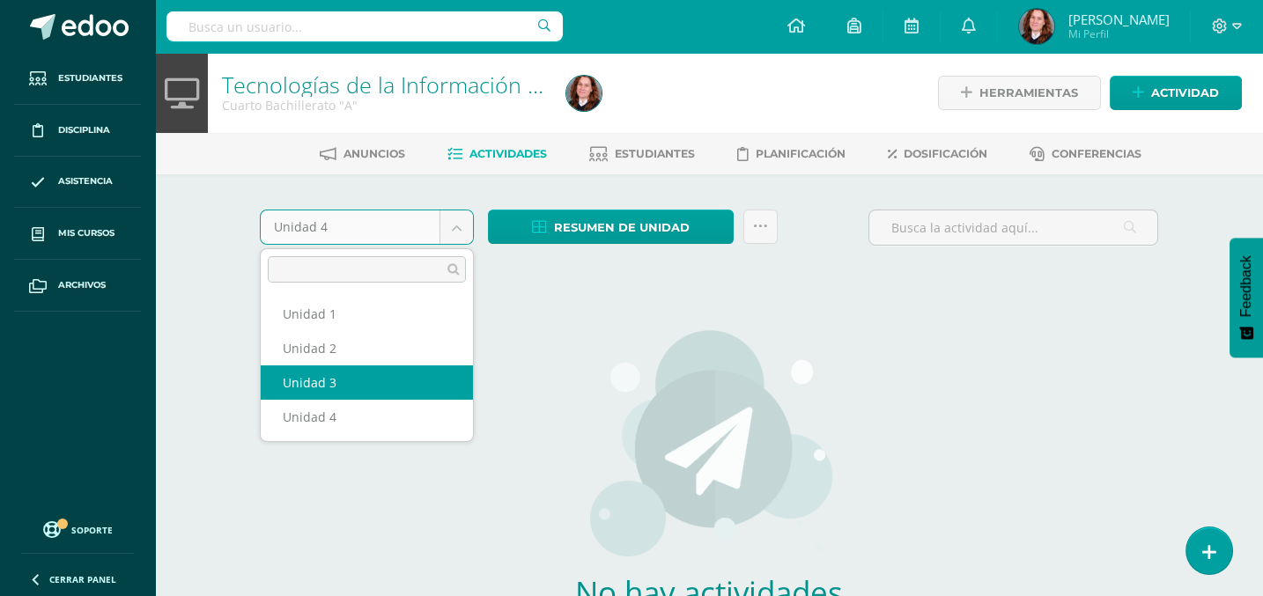
select select "Unidad 3"
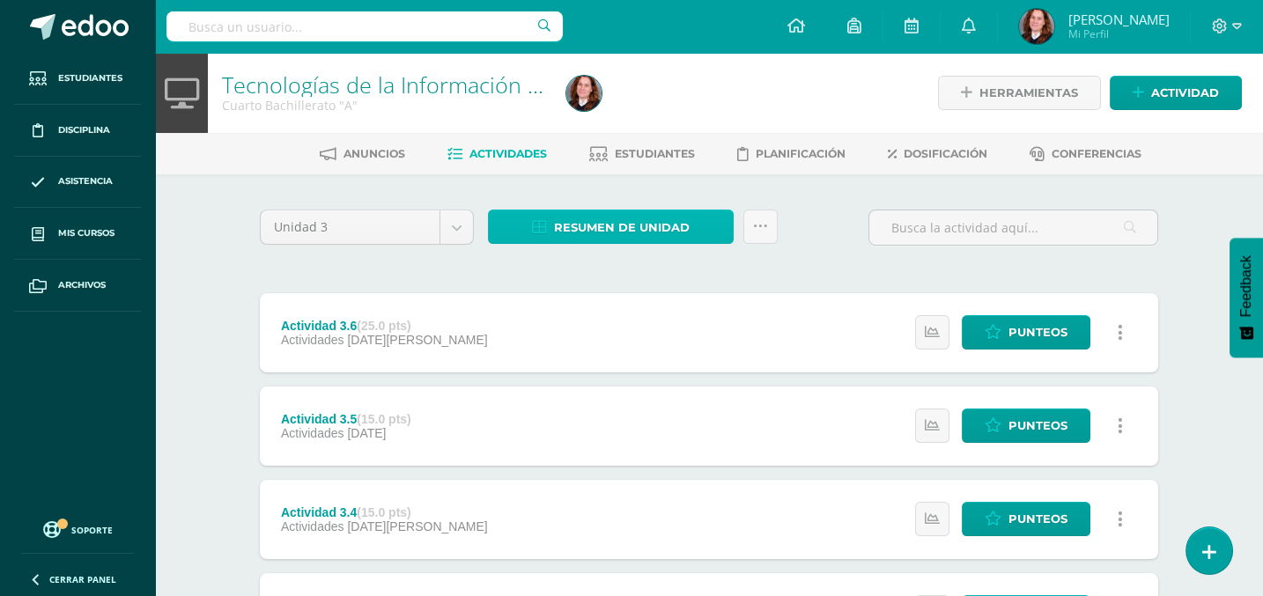
click at [606, 228] on span "Resumen de unidad" at bounding box center [622, 227] width 136 height 33
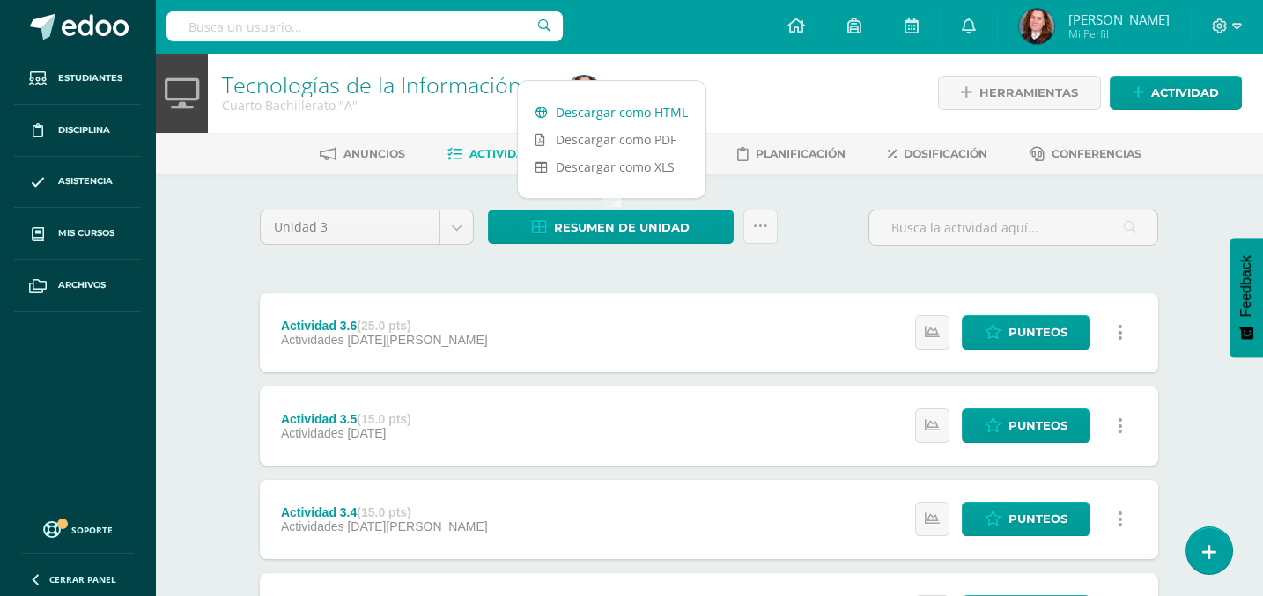
click at [648, 113] on link "Descargar como HTML" at bounding box center [612, 112] width 188 height 27
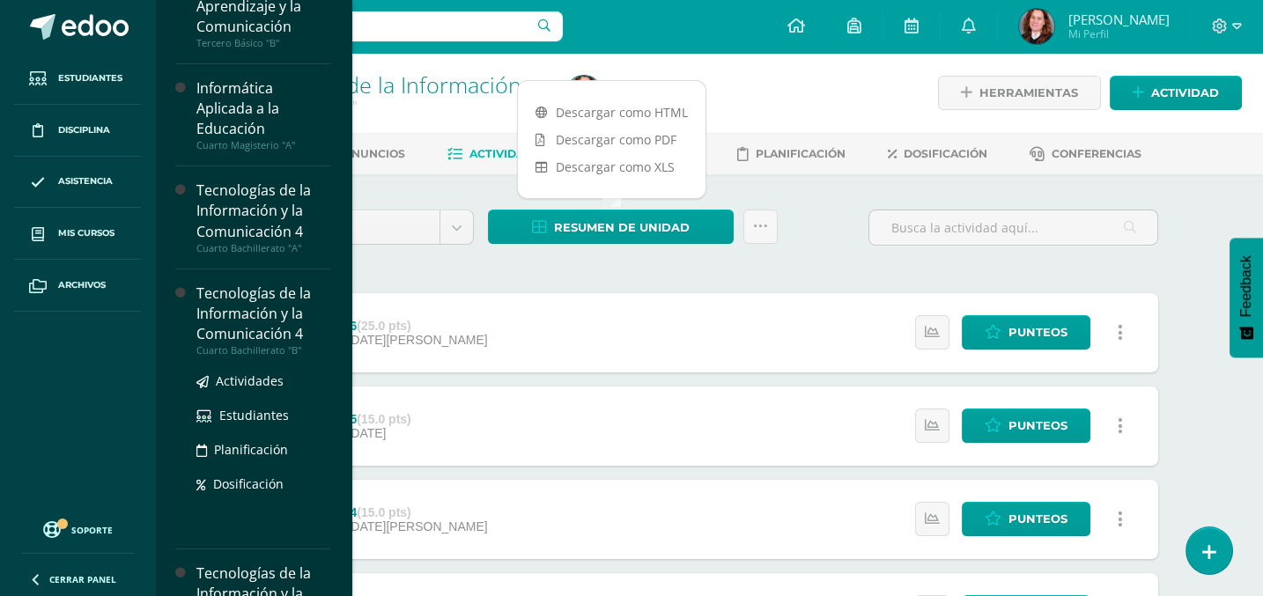
scroll to position [551, 0]
click at [237, 378] on span "Actividades" at bounding box center [250, 380] width 68 height 17
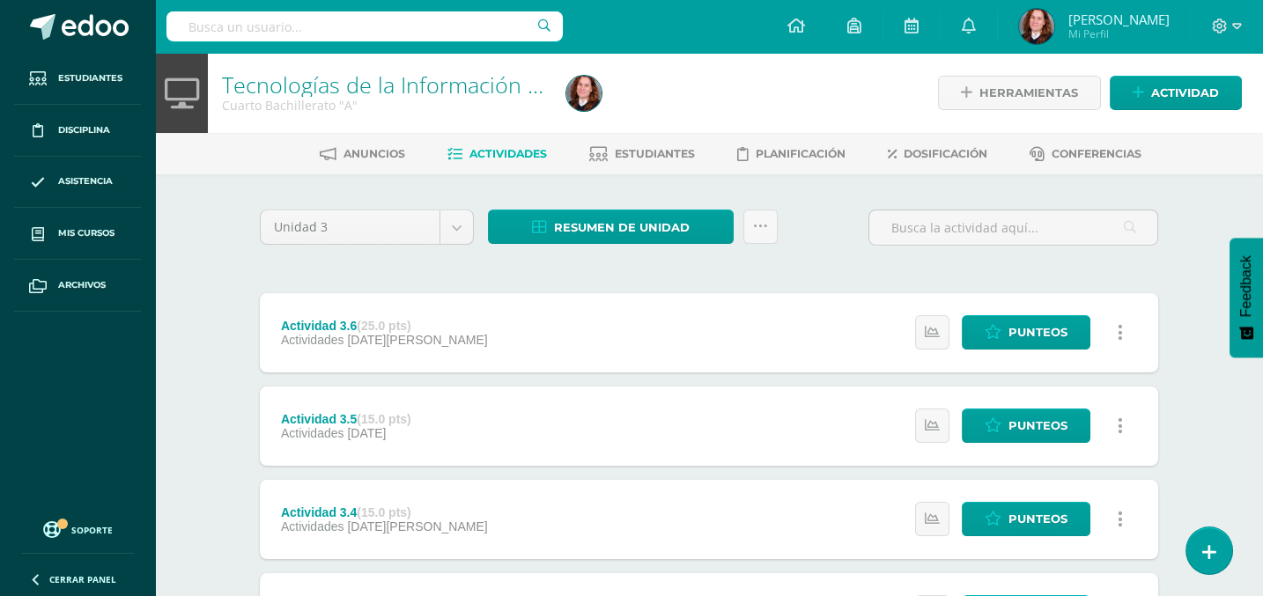
scroll to position [527, 0]
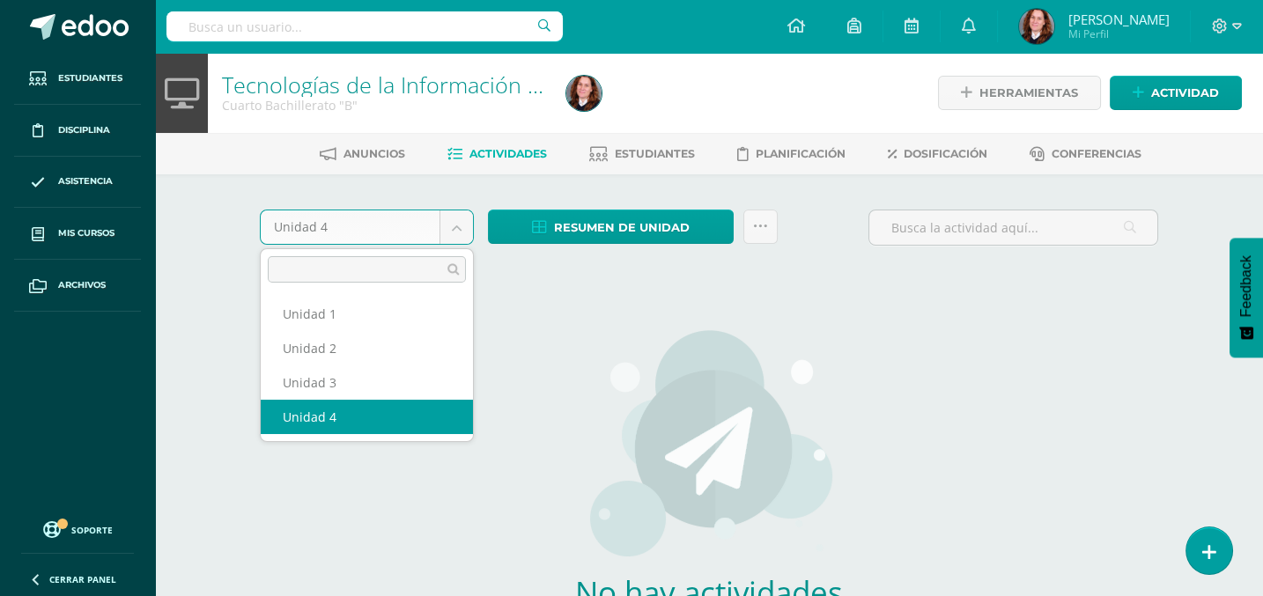
click at [447, 230] on body "Estudiantes Disciplina Asistencia Mis cursos Archivos Soporte Centro de ayuda Ú…" at bounding box center [631, 378] width 1263 height 756
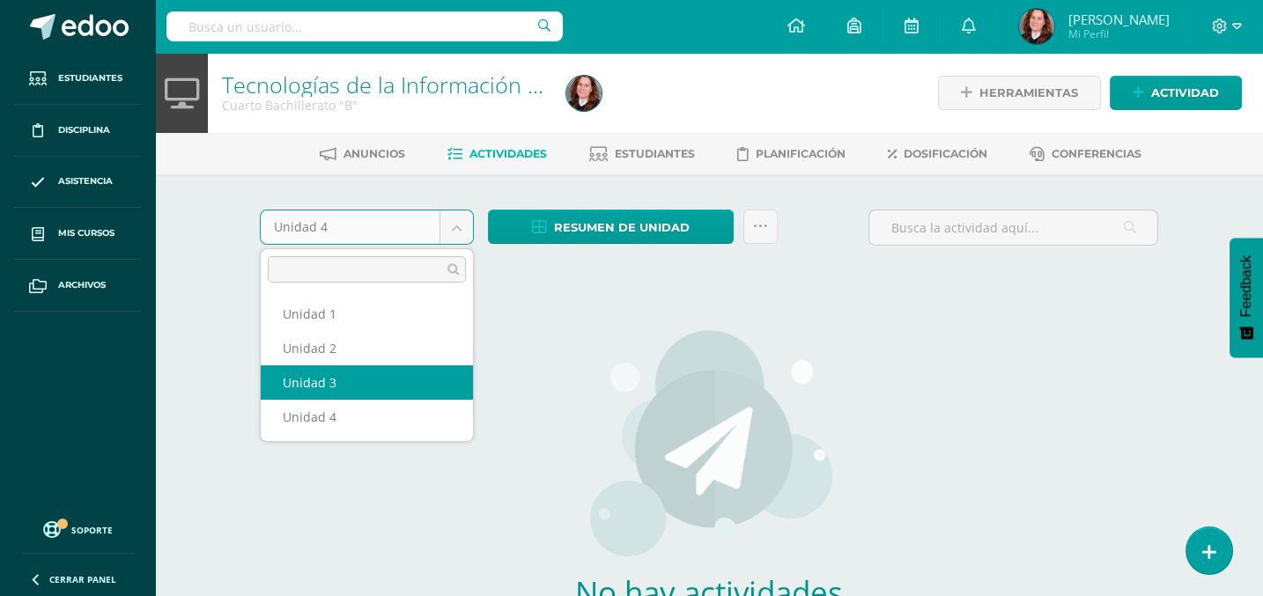
select select "Unidad 3"
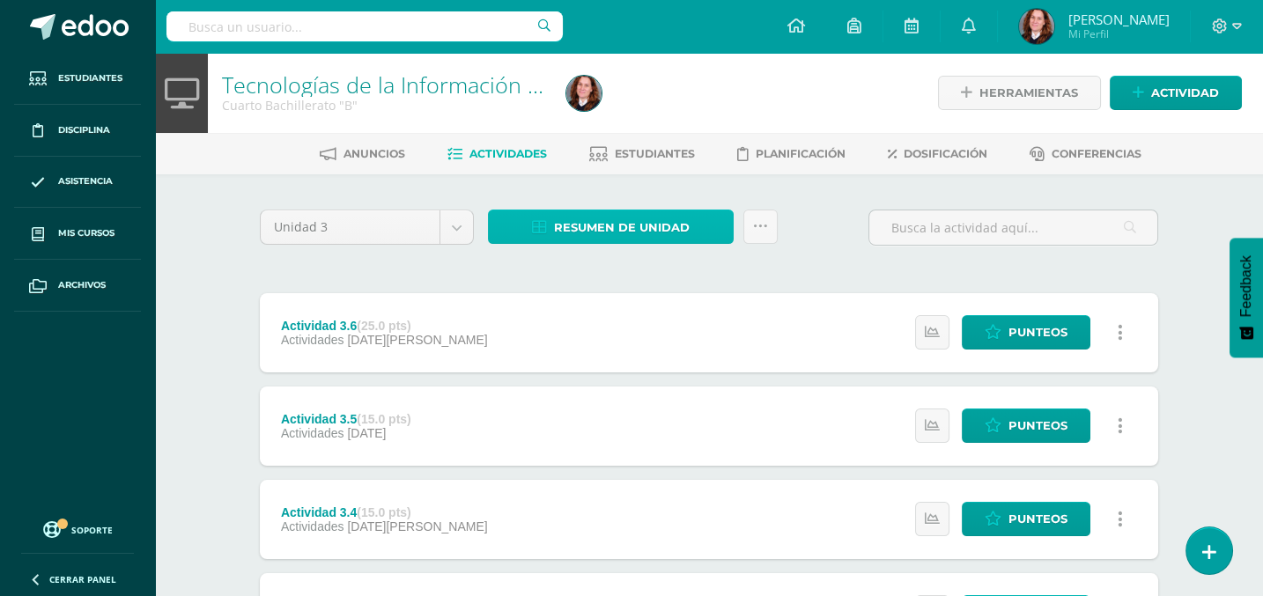
click span "Resumen de unidad"
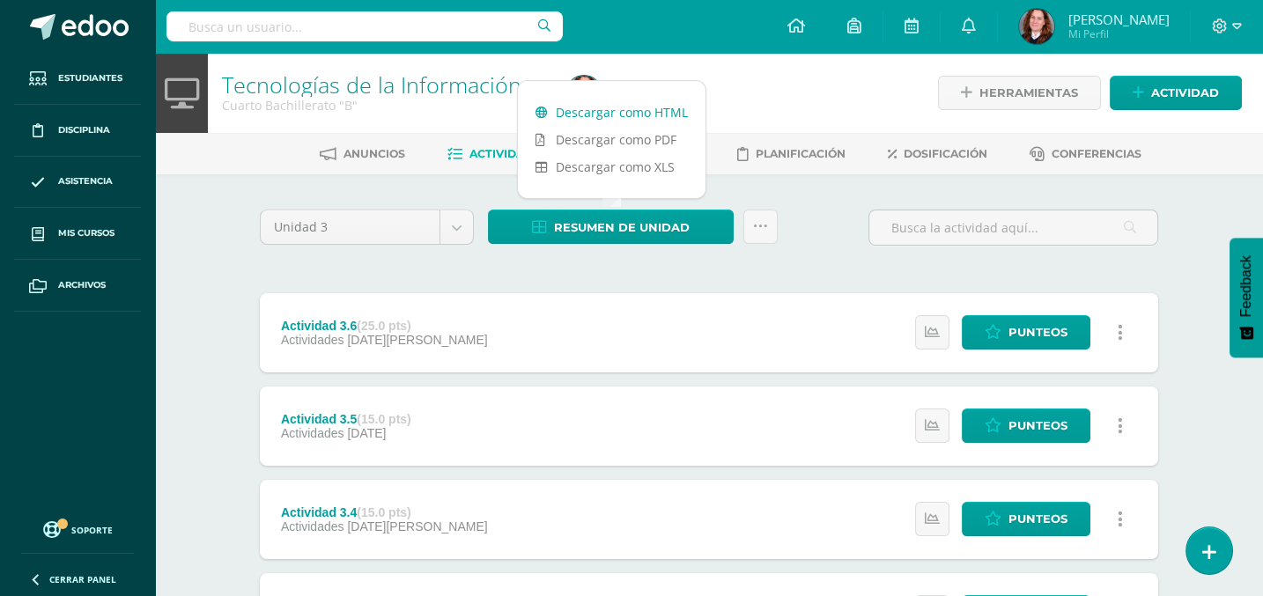
click link "Descargar como HTML"
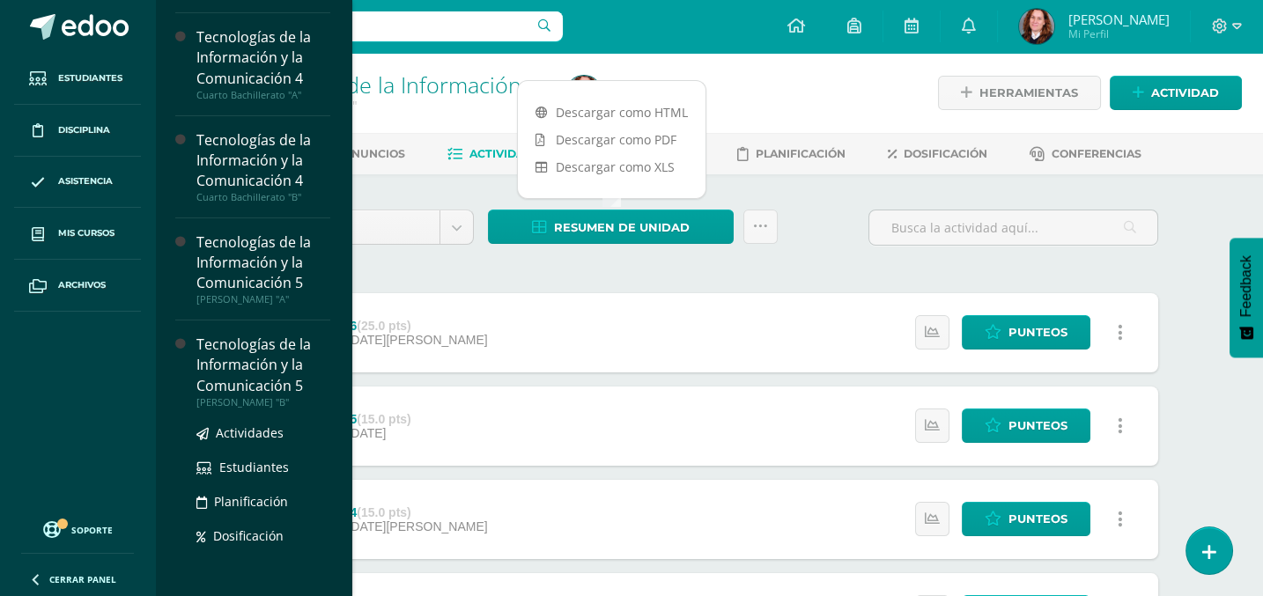
scroll to position [705, 0]
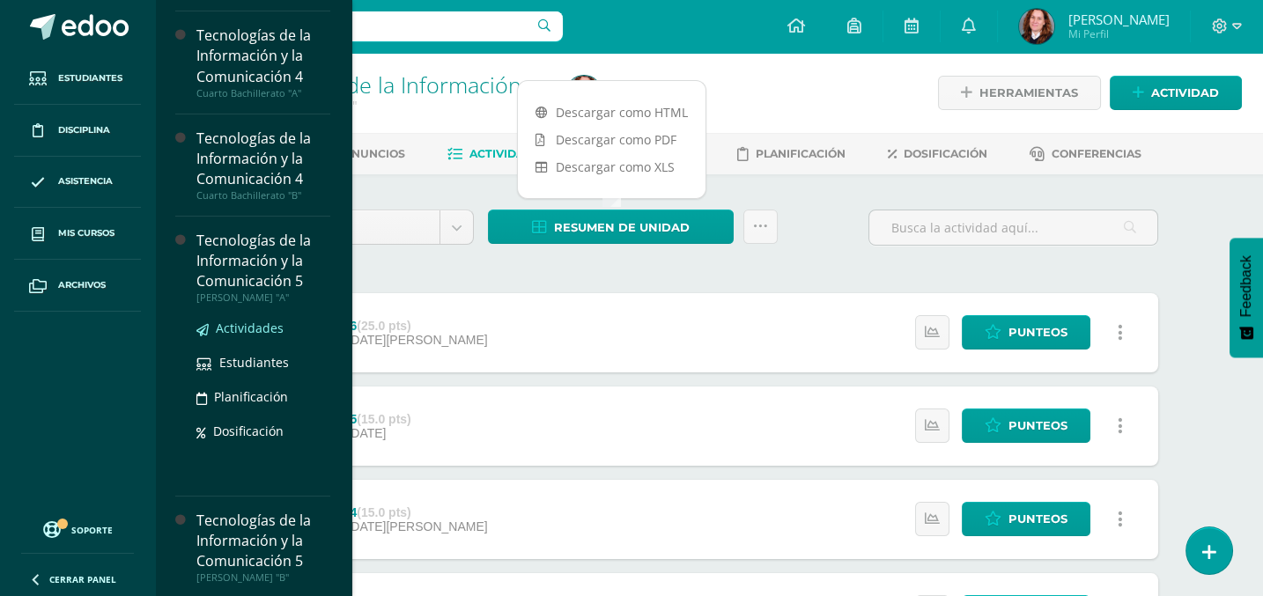
click span "Actividades"
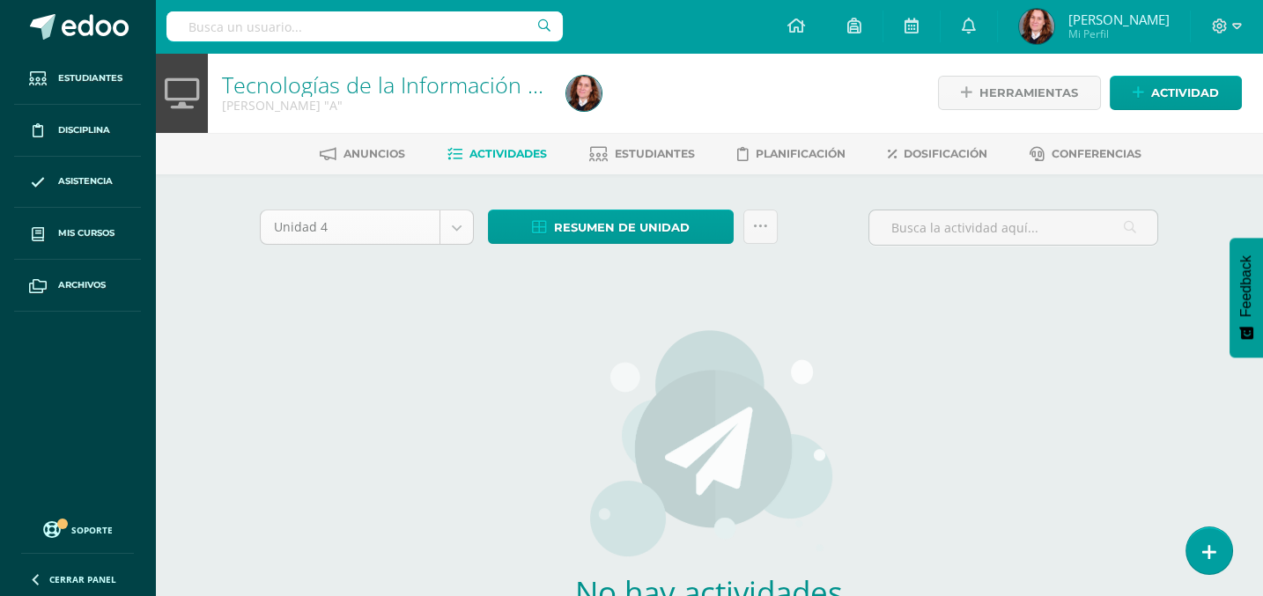
click at [458, 232] on body "Estudiantes Disciplina Asistencia Mis cursos Archivos Soporte Centro de ayuda Ú…" at bounding box center [631, 378] width 1263 height 756
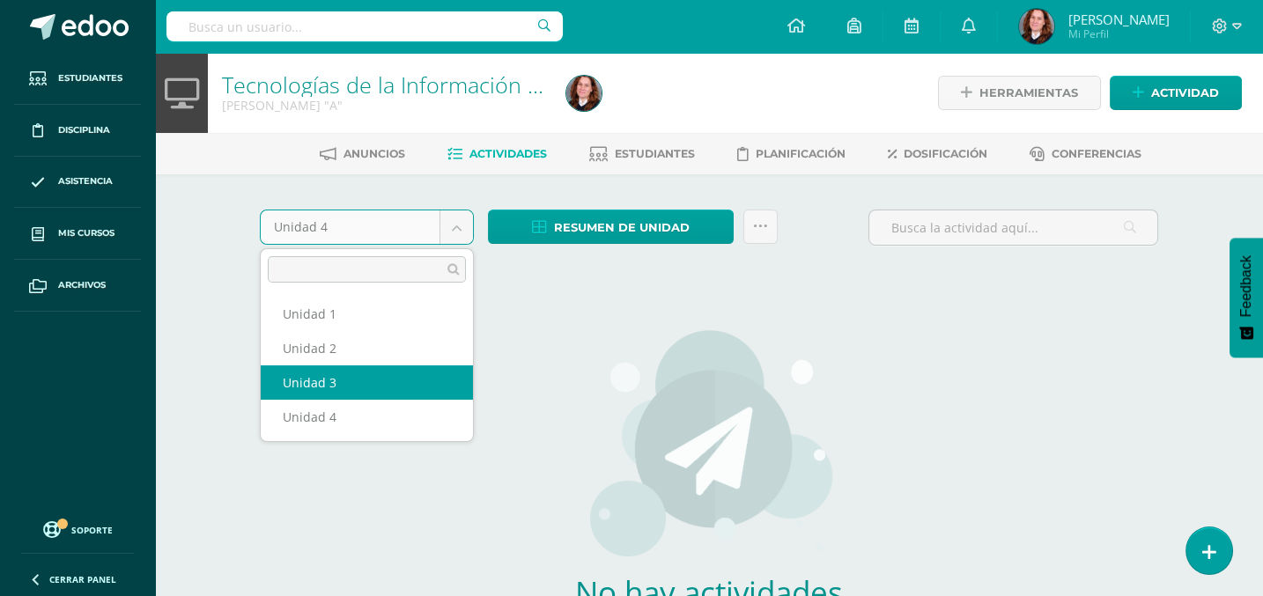
select select "Unidad 3"
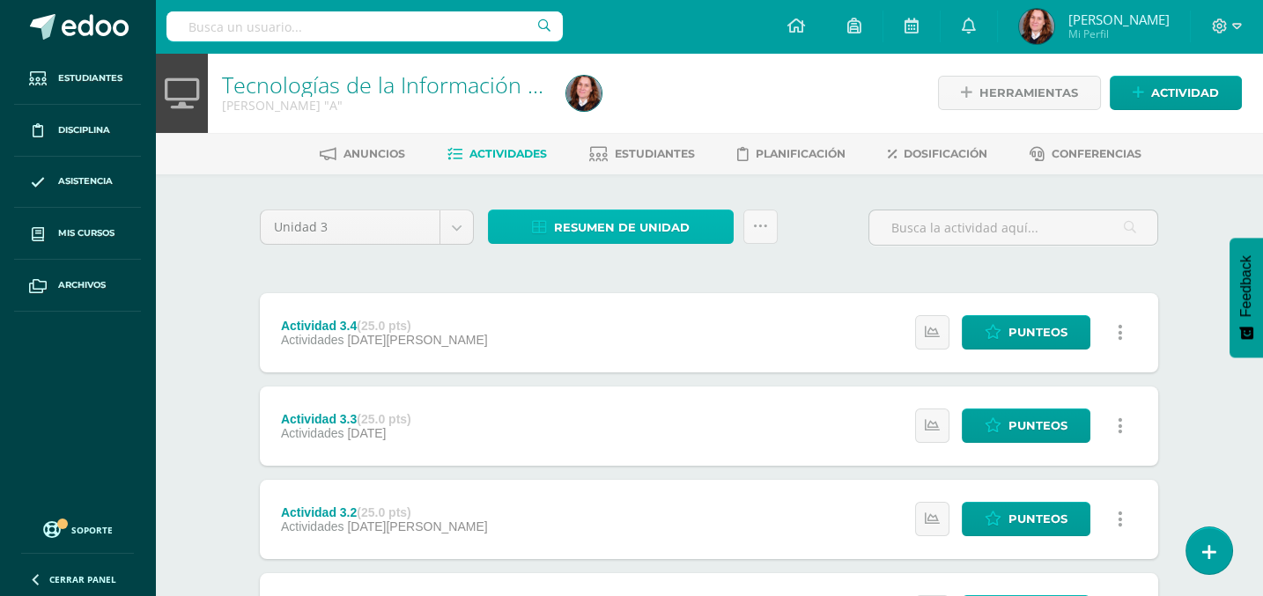
click at [600, 237] on span "Resumen de unidad" at bounding box center [622, 227] width 136 height 33
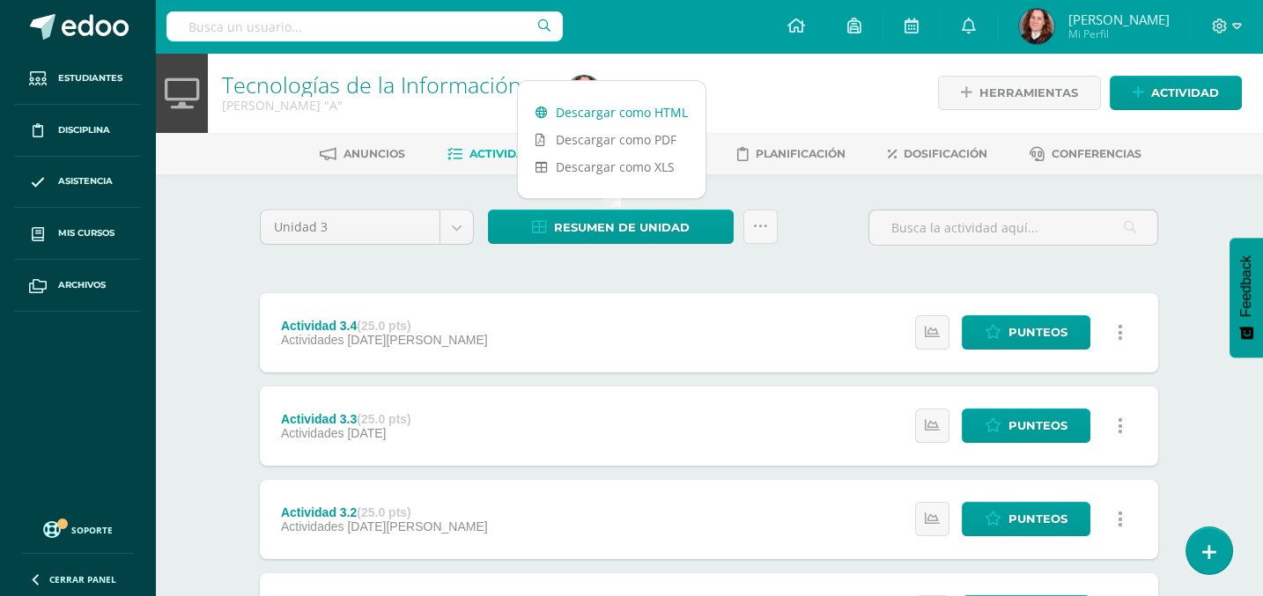
click at [652, 107] on link "Descargar como HTML" at bounding box center [612, 112] width 188 height 27
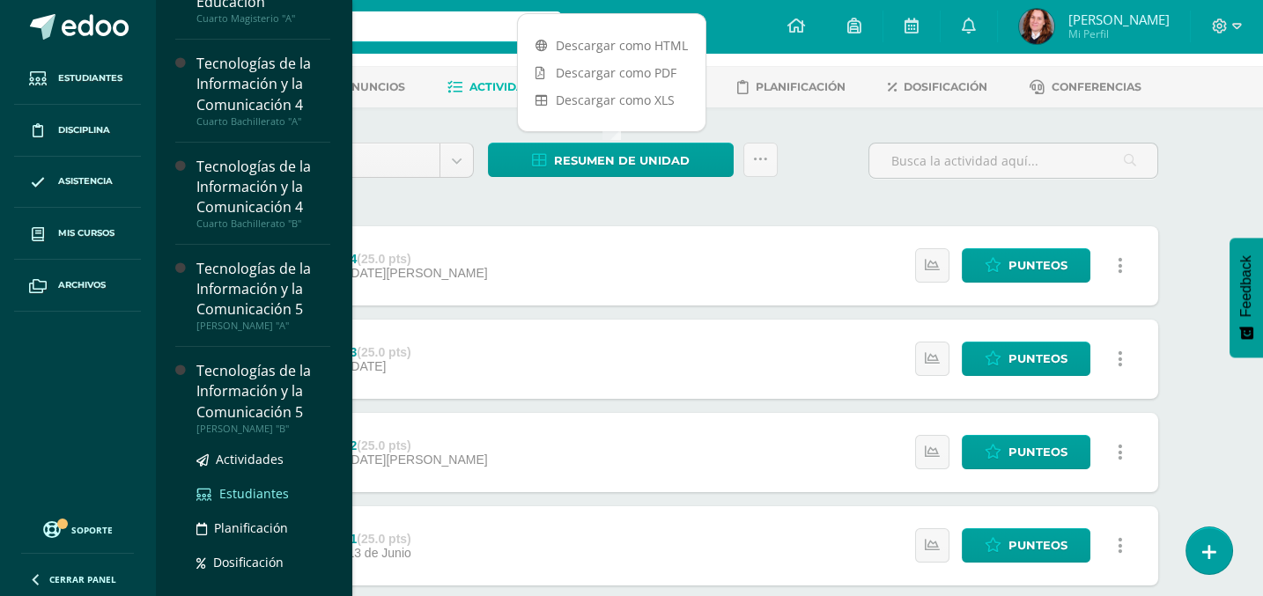
scroll to position [705, 0]
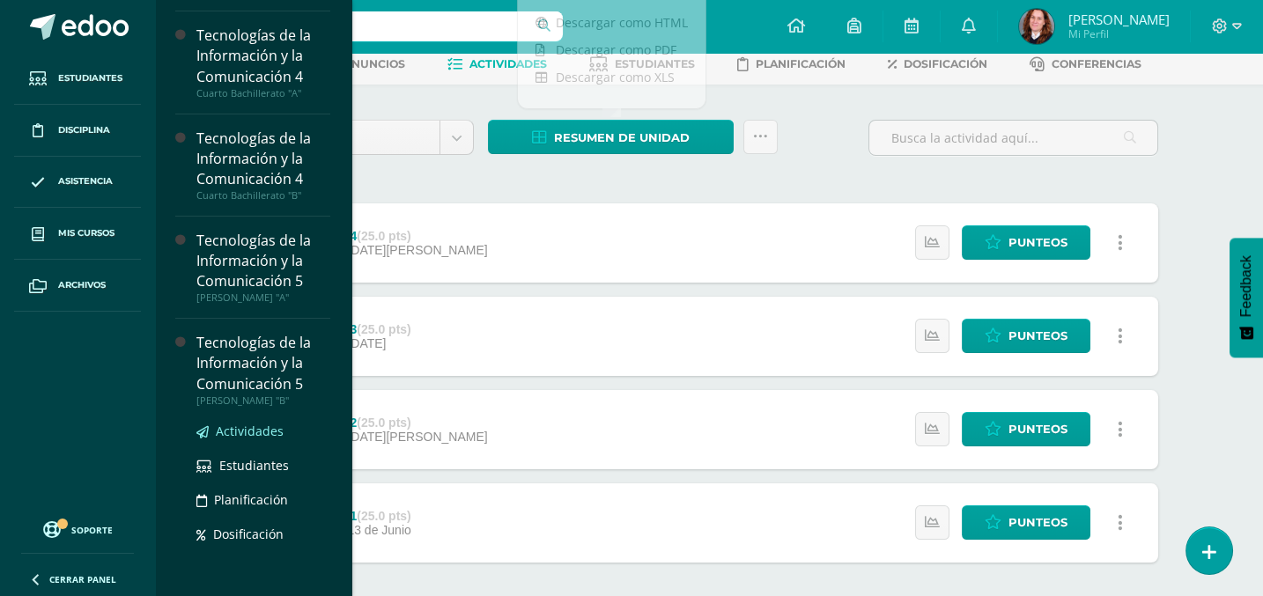
click at [254, 431] on span "Actividades" at bounding box center [250, 431] width 68 height 17
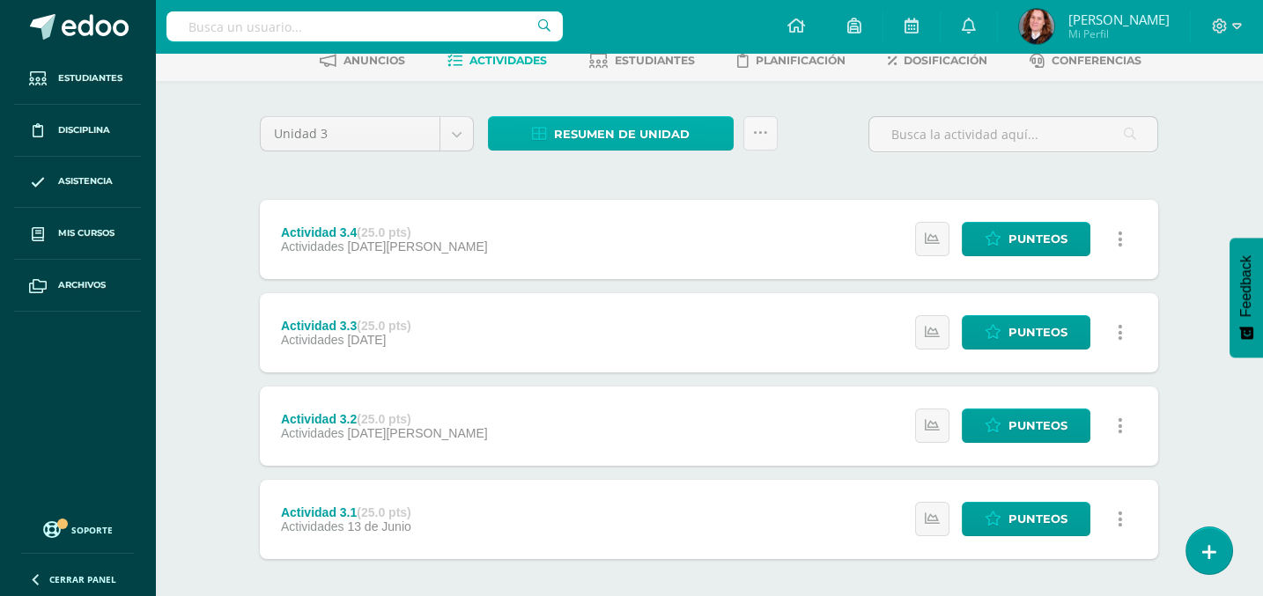
scroll to position [527, 0]
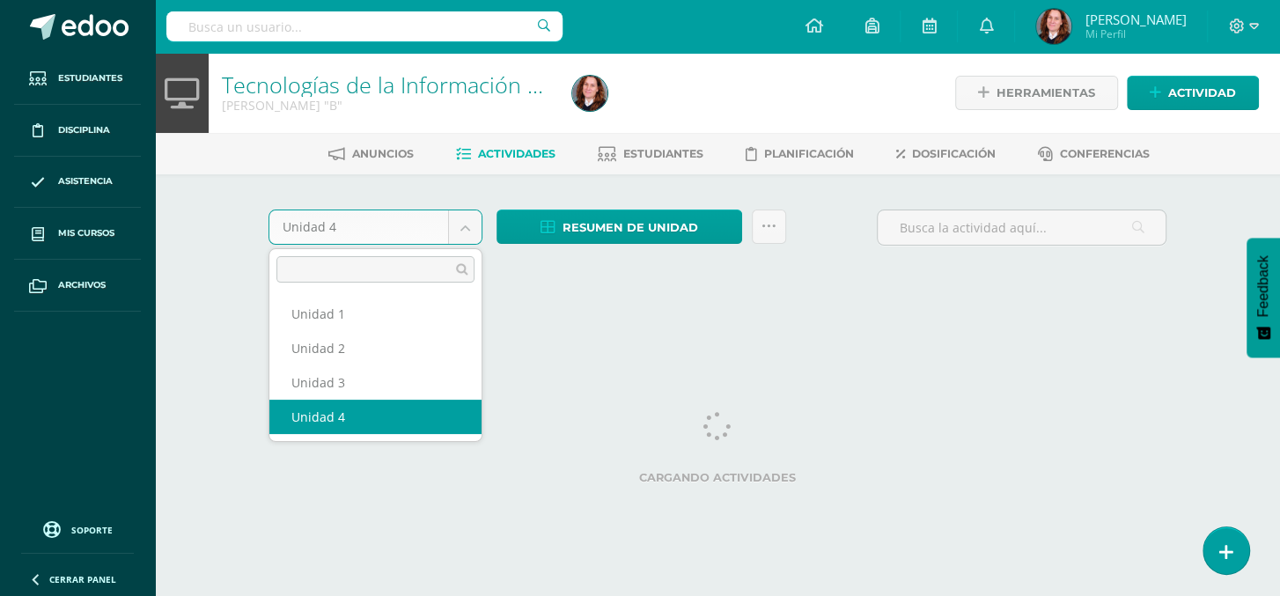
click at [461, 231] on body "Estudiantes Disciplina Asistencia Mis cursos Archivos Soporte Centro de ayuda Ú…" at bounding box center [640, 164] width 1280 height 328
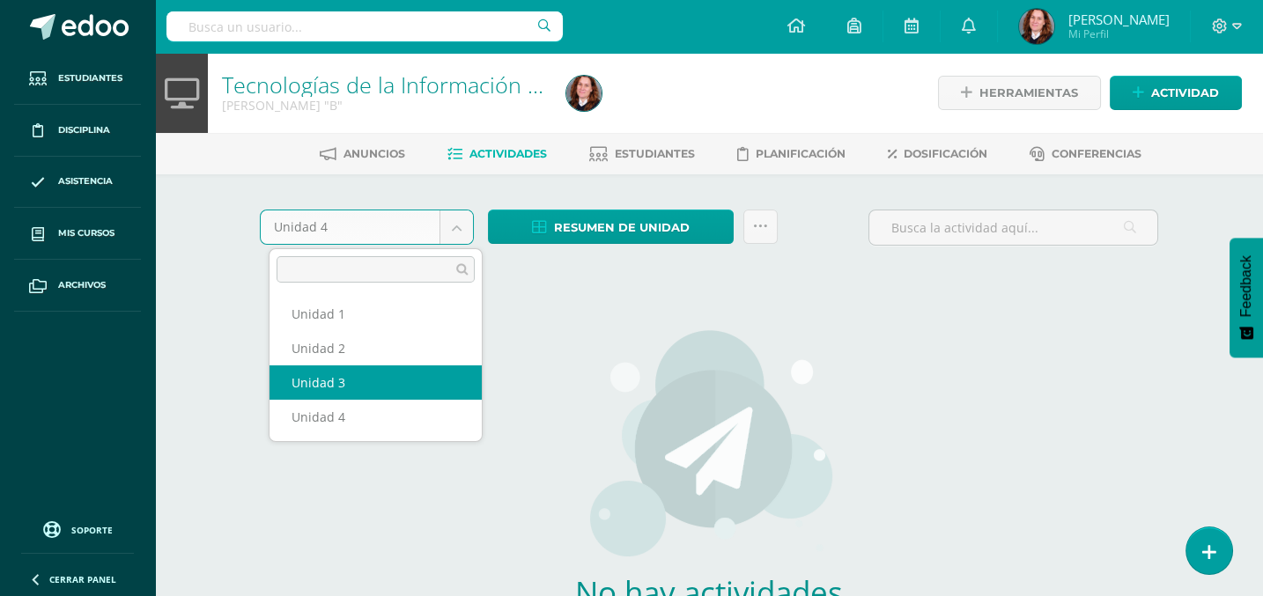
select select "Unidad 3"
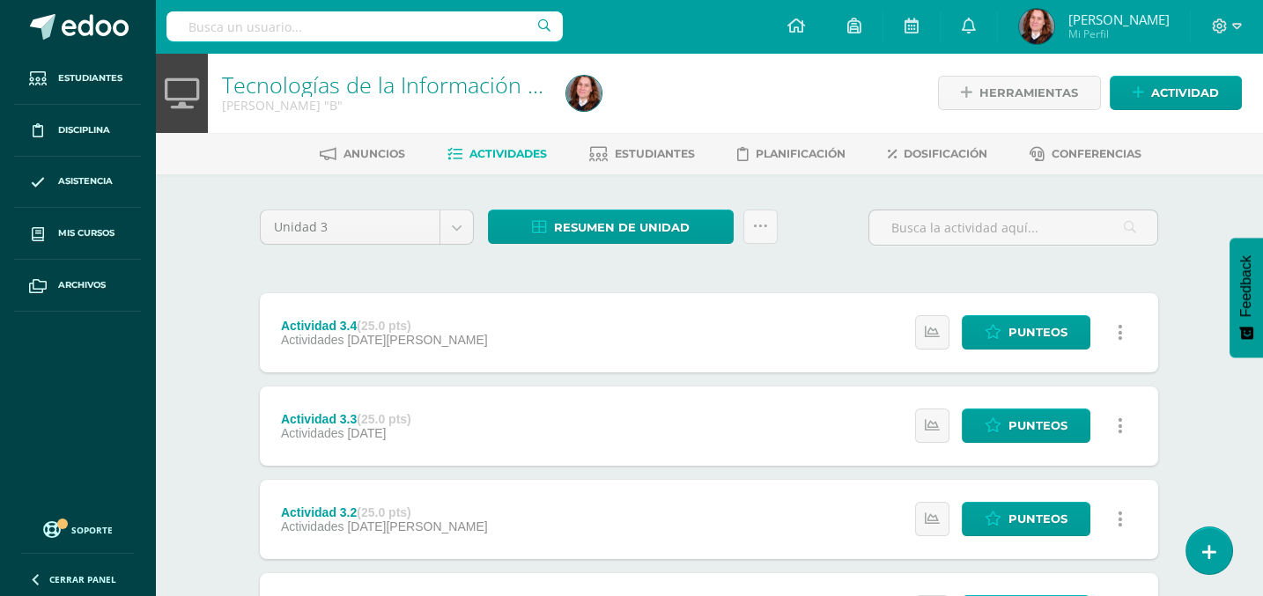
drag, startPoint x: 1102, startPoint y: 312, endPoint x: 1195, endPoint y: 218, distance: 131.4
click at [1195, 217] on div "Tecnologías de la Información y la Comunicación 5 [PERSON_NAME] "B" Herramienta…" at bounding box center [709, 411] width 1108 height 717
click at [698, 228] on link "Resumen de unidad" at bounding box center [611, 227] width 246 height 34
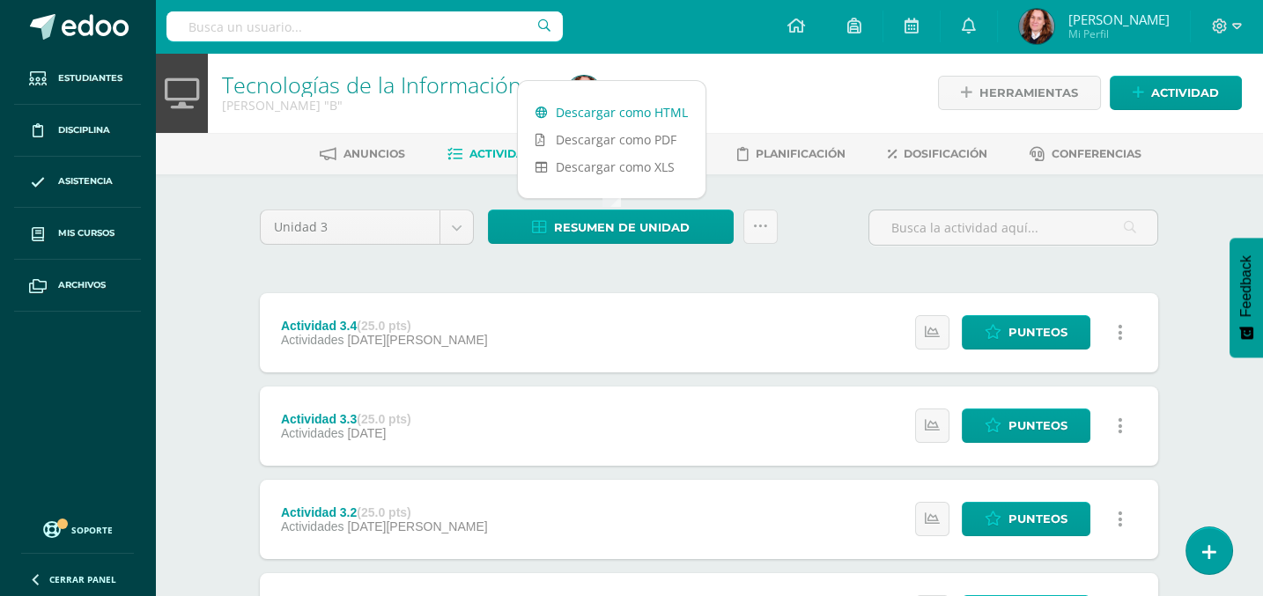
click at [651, 103] on link "Descargar como HTML" at bounding box center [612, 112] width 188 height 27
